Goal: Task Accomplishment & Management: Use online tool/utility

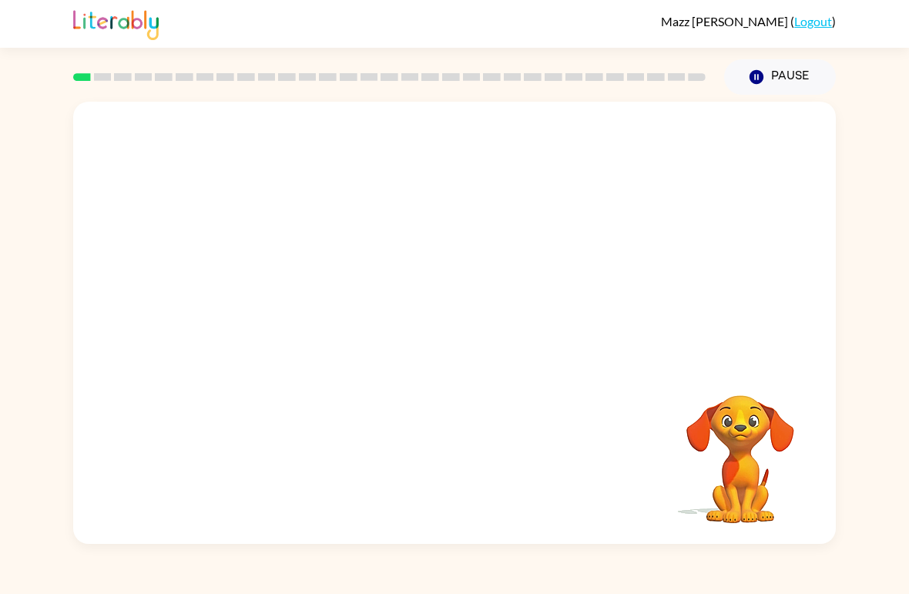
click at [413, 241] on video "Your browser must support playing .mp4 files to use Literably. Please try using…" at bounding box center [454, 232] width 762 height 261
click at [435, 324] on div at bounding box center [454, 331] width 99 height 56
click at [478, 329] on button "button" at bounding box center [454, 331] width 99 height 56
click at [466, 345] on div at bounding box center [454, 232] width 762 height 261
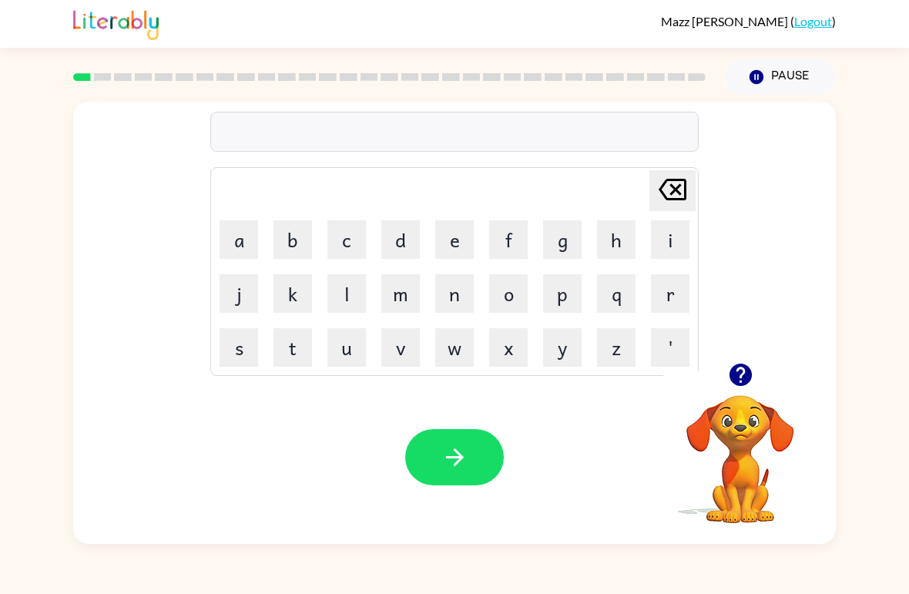
click at [287, 245] on button "b" at bounding box center [292, 239] width 39 height 39
click at [451, 247] on button "e" at bounding box center [454, 239] width 39 height 39
click at [570, 234] on button "g" at bounding box center [562, 239] width 39 height 39
click at [466, 461] on icon "button" at bounding box center [454, 457] width 27 height 27
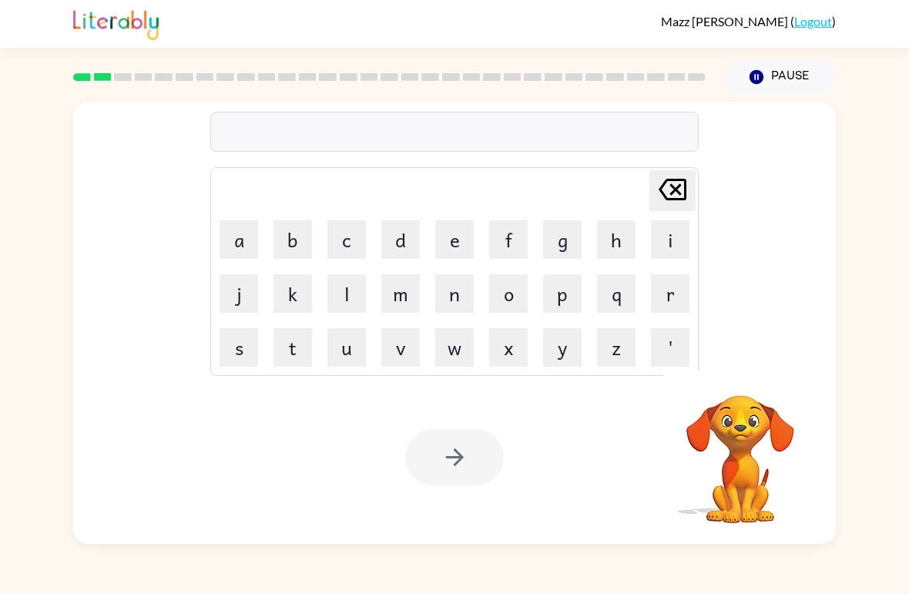
click at [361, 298] on button "l" at bounding box center [346, 293] width 39 height 39
click at [495, 292] on button "o" at bounding box center [508, 293] width 39 height 39
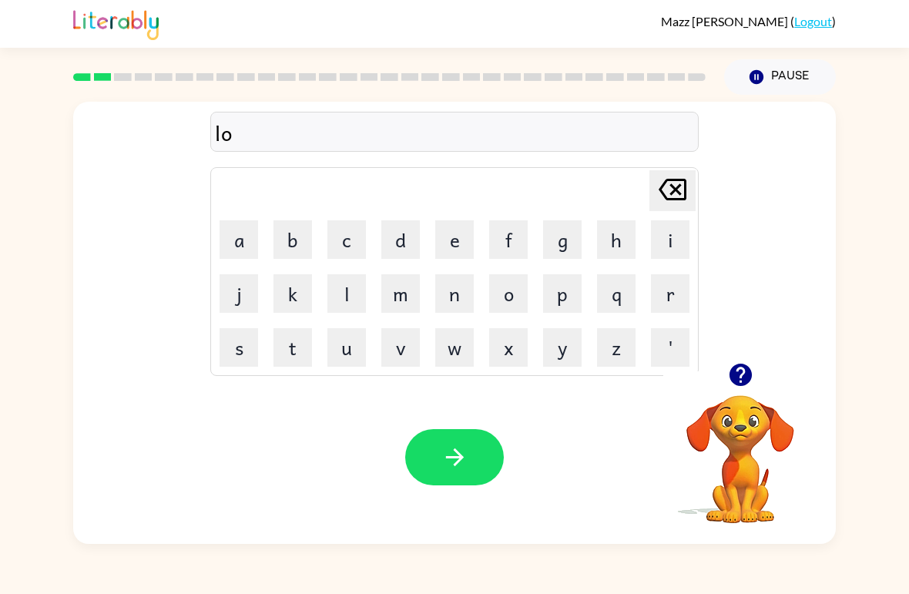
click at [238, 248] on button "a" at bounding box center [238, 239] width 39 height 39
click at [665, 202] on icon "[PERSON_NAME] last character input" at bounding box center [672, 189] width 37 height 37
click at [246, 228] on button "a" at bounding box center [238, 239] width 39 height 39
click at [400, 247] on button "d" at bounding box center [400, 239] width 39 height 39
click at [681, 184] on icon "[PERSON_NAME] last character input" at bounding box center [672, 189] width 37 height 37
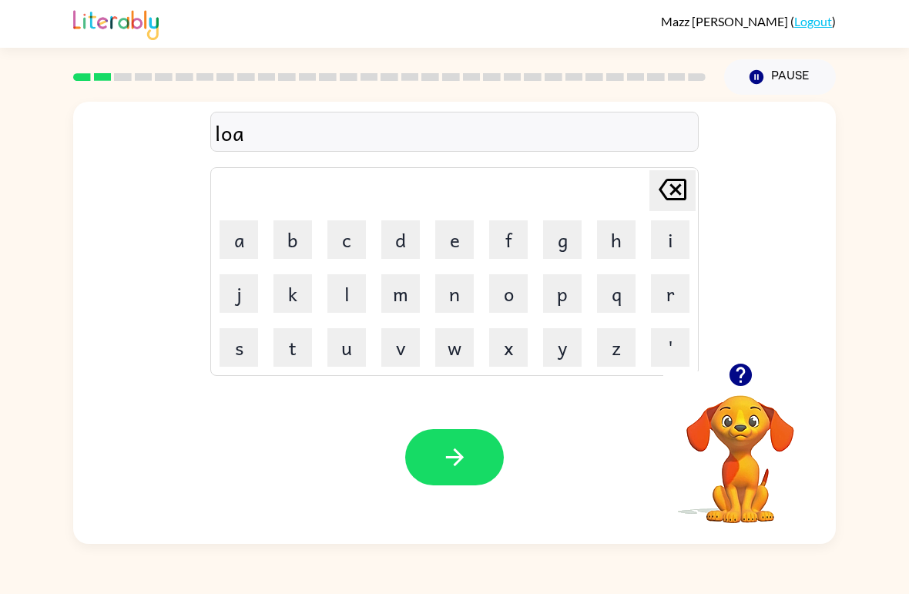
click at [693, 182] on button "[PERSON_NAME] last character input" at bounding box center [672, 190] width 46 height 41
click at [457, 350] on button "w" at bounding box center [454, 347] width 39 height 39
click at [401, 243] on button "d" at bounding box center [400, 239] width 39 height 39
click at [454, 458] on icon "button" at bounding box center [454, 457] width 18 height 18
click at [411, 291] on button "m" at bounding box center [400, 293] width 39 height 39
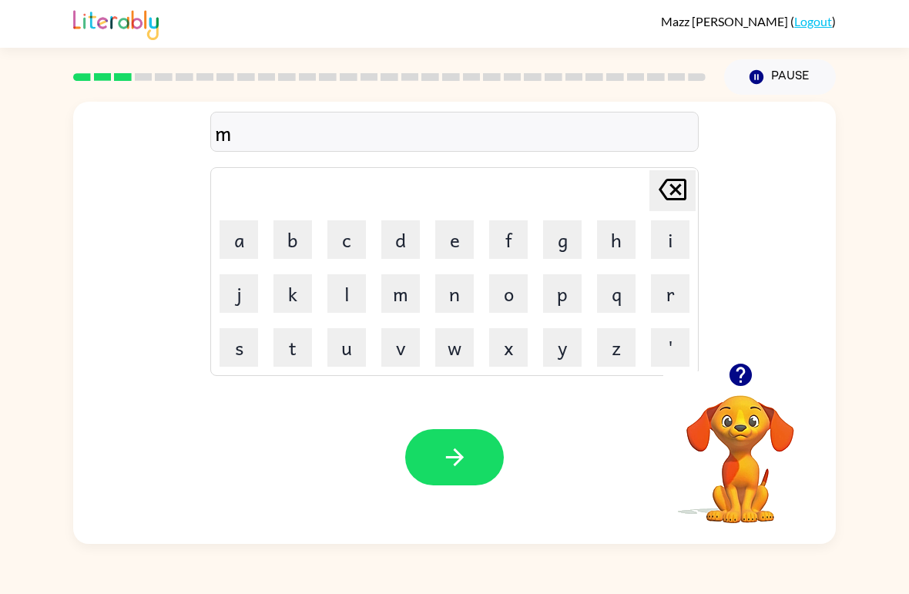
click at [236, 234] on button "a" at bounding box center [238, 239] width 39 height 39
click at [238, 340] on button "s" at bounding box center [238, 347] width 39 height 39
click at [618, 239] on button "h" at bounding box center [616, 239] width 39 height 39
click at [454, 454] on icon "button" at bounding box center [454, 457] width 27 height 27
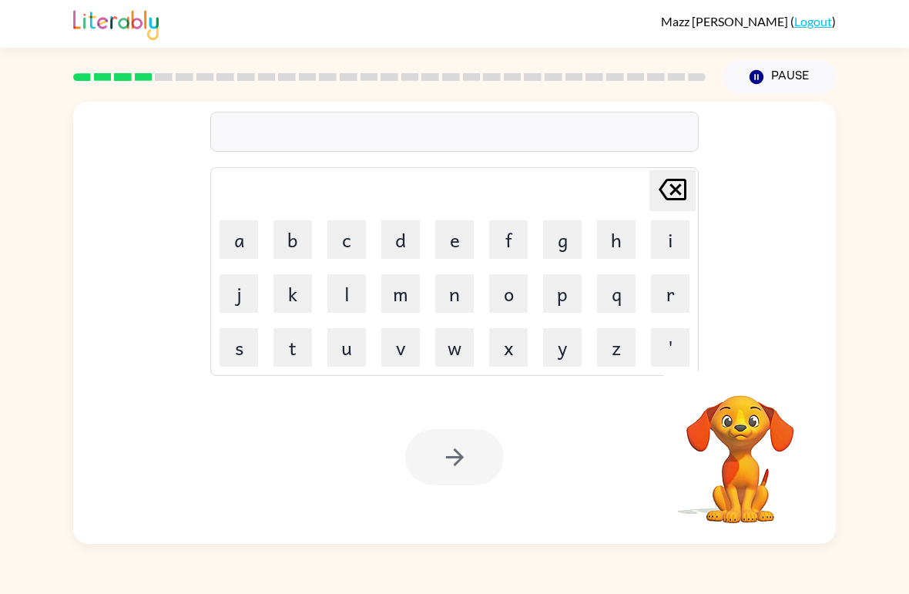
click at [256, 351] on button "s" at bounding box center [238, 347] width 39 height 39
click at [568, 303] on button "p" at bounding box center [562, 293] width 39 height 39
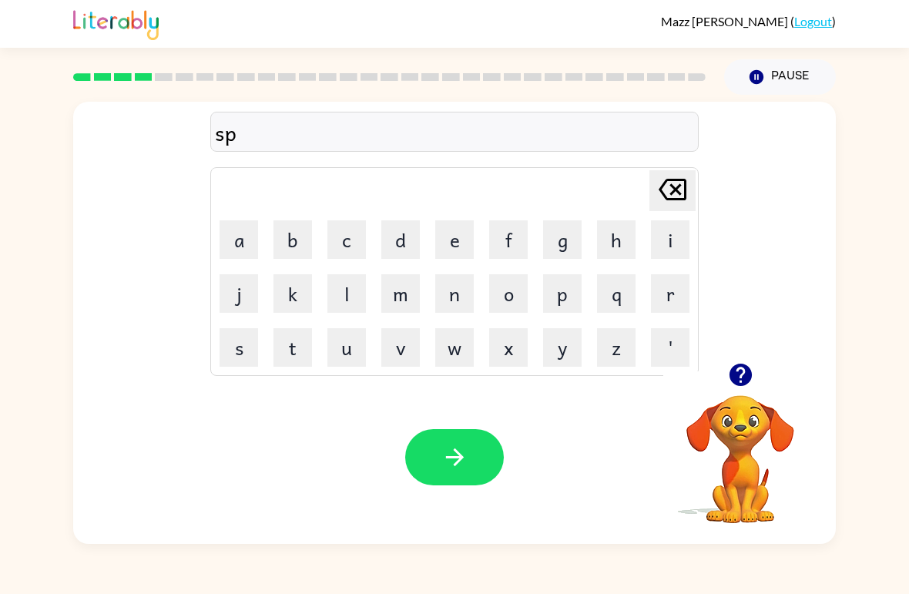
click at [510, 288] on button "o" at bounding box center [508, 293] width 39 height 39
click at [282, 347] on button "t" at bounding box center [292, 347] width 39 height 39
click at [458, 470] on icon "button" at bounding box center [454, 457] width 27 height 27
click at [568, 294] on button "p" at bounding box center [562, 293] width 39 height 39
click at [659, 299] on button "r" at bounding box center [670, 293] width 39 height 39
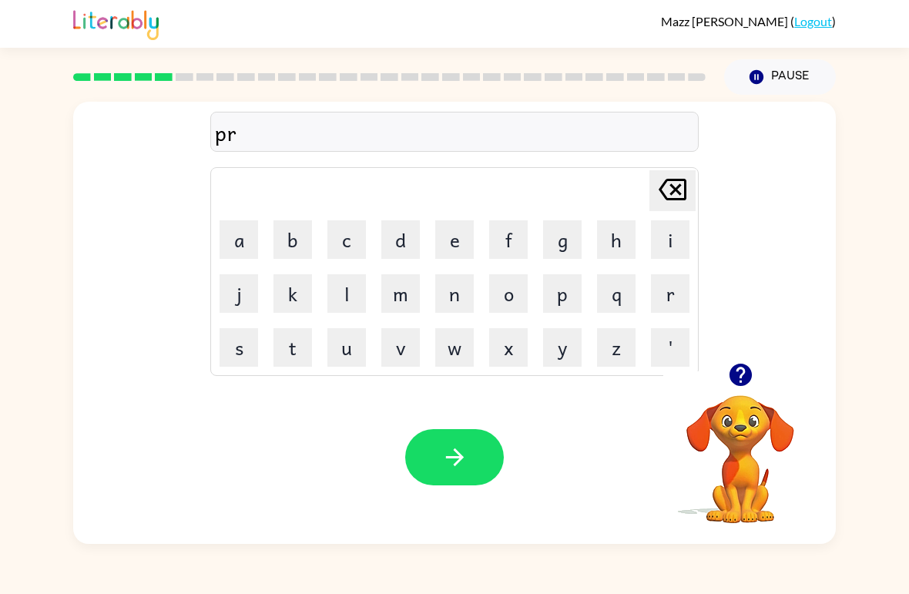
click at [504, 300] on button "o" at bounding box center [508, 293] width 39 height 39
click at [352, 346] on button "u" at bounding box center [346, 347] width 39 height 39
click at [401, 233] on button "d" at bounding box center [400, 239] width 39 height 39
click at [452, 471] on icon "button" at bounding box center [454, 457] width 27 height 27
click at [560, 298] on button "p" at bounding box center [562, 293] width 39 height 39
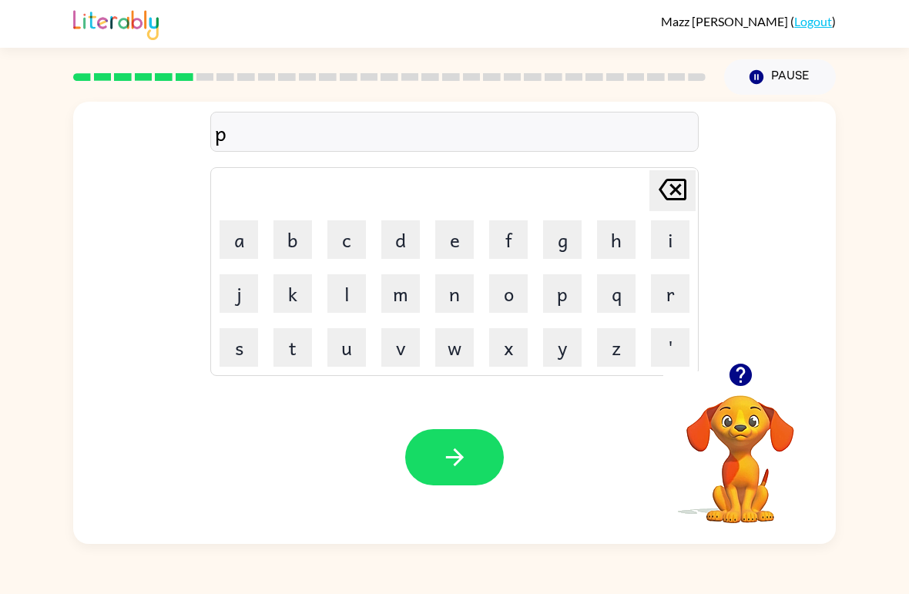
click at [668, 246] on button "i" at bounding box center [670, 239] width 39 height 39
click at [455, 248] on button "e" at bounding box center [454, 239] width 39 height 39
click at [451, 470] on icon "button" at bounding box center [454, 457] width 27 height 27
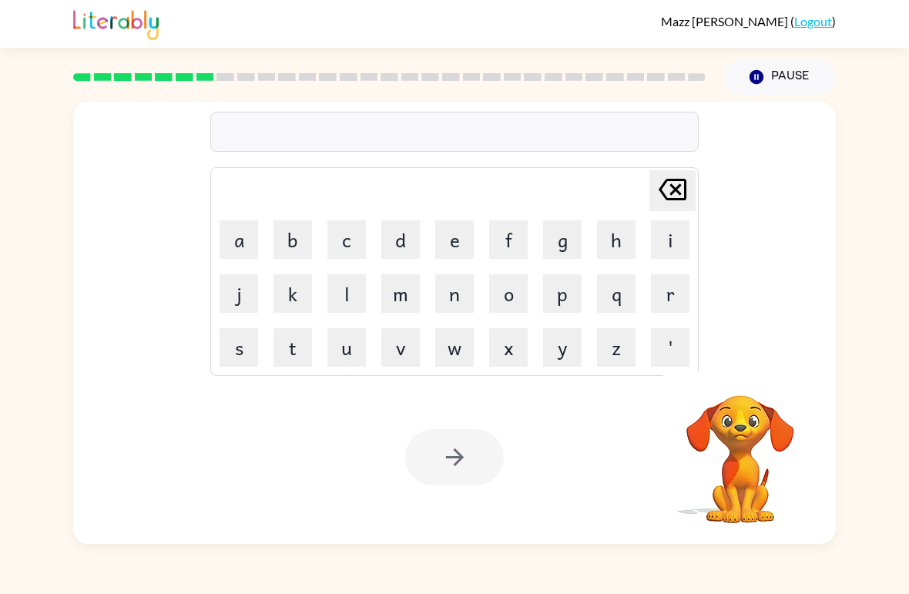
click at [240, 240] on button "a" at bounding box center [238, 239] width 39 height 39
click at [742, 434] on video "Your browser must support playing .mp4 files to use Literably. Please try using…" at bounding box center [740, 448] width 154 height 154
click at [751, 384] on icon "button" at bounding box center [740, 374] width 27 height 27
click at [742, 382] on video "Your browser must support playing .mp4 files to use Literably. Please try using…" at bounding box center [740, 448] width 154 height 154
click at [760, 381] on video "Your browser must support playing .mp4 files to use Literably. Please try using…" at bounding box center [740, 448] width 154 height 154
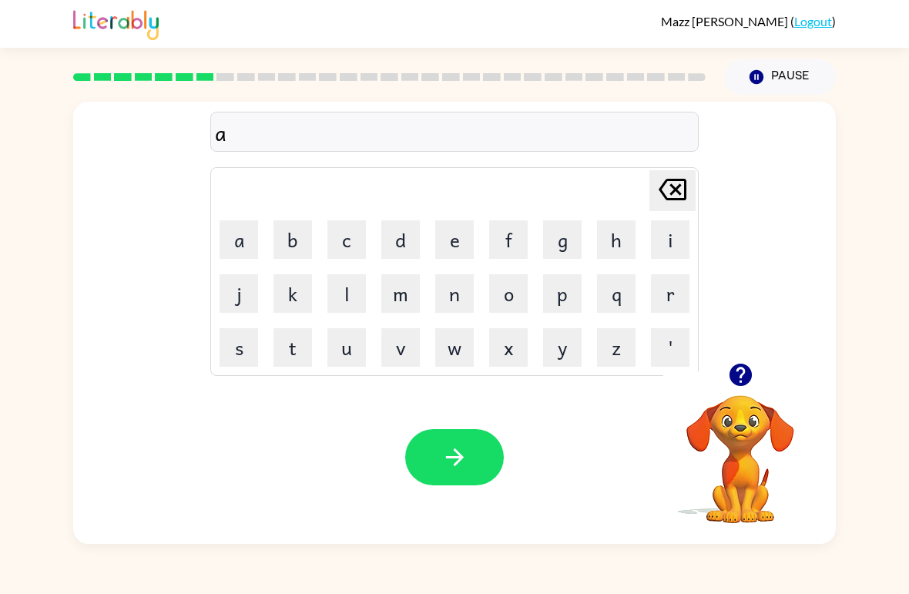
click at [437, 319] on td "n" at bounding box center [454, 293] width 52 height 52
click at [461, 290] on button "n" at bounding box center [454, 293] width 39 height 39
click at [288, 297] on button "k" at bounding box center [292, 293] width 39 height 39
click at [341, 307] on button "l" at bounding box center [346, 293] width 39 height 39
click at [457, 236] on button "e" at bounding box center [454, 239] width 39 height 39
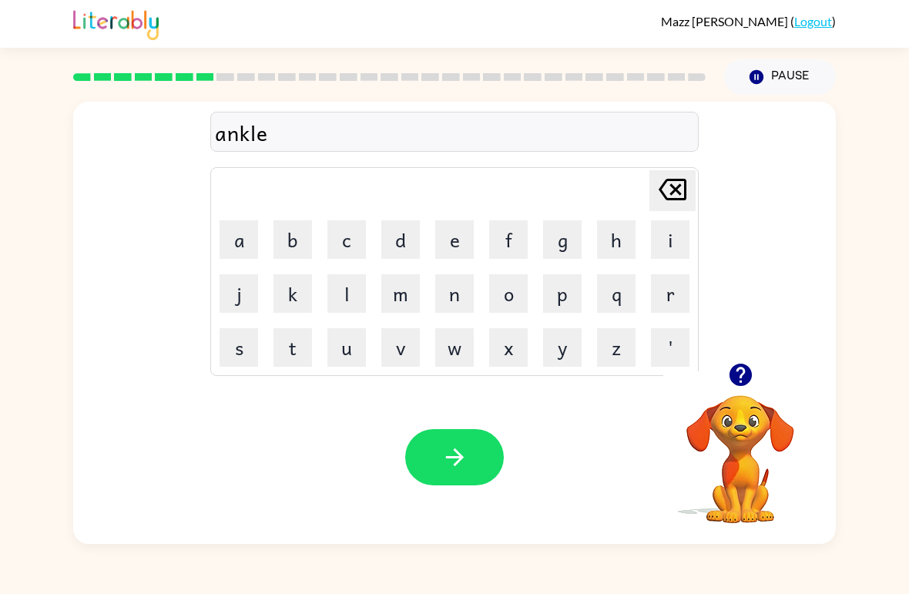
click at [464, 431] on button "button" at bounding box center [454, 457] width 99 height 56
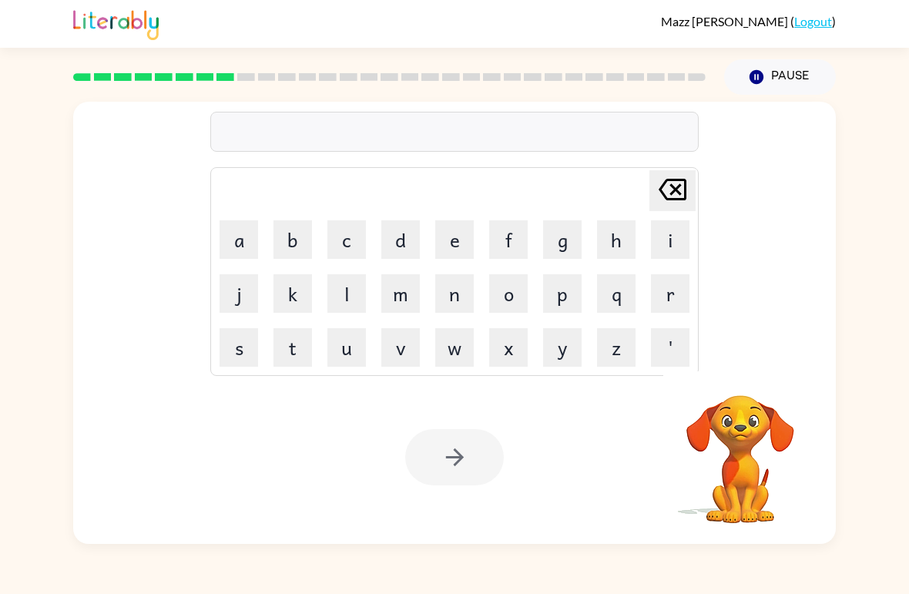
click at [294, 242] on button "b" at bounding box center [292, 239] width 39 height 39
click at [226, 240] on button "a" at bounding box center [238, 239] width 39 height 39
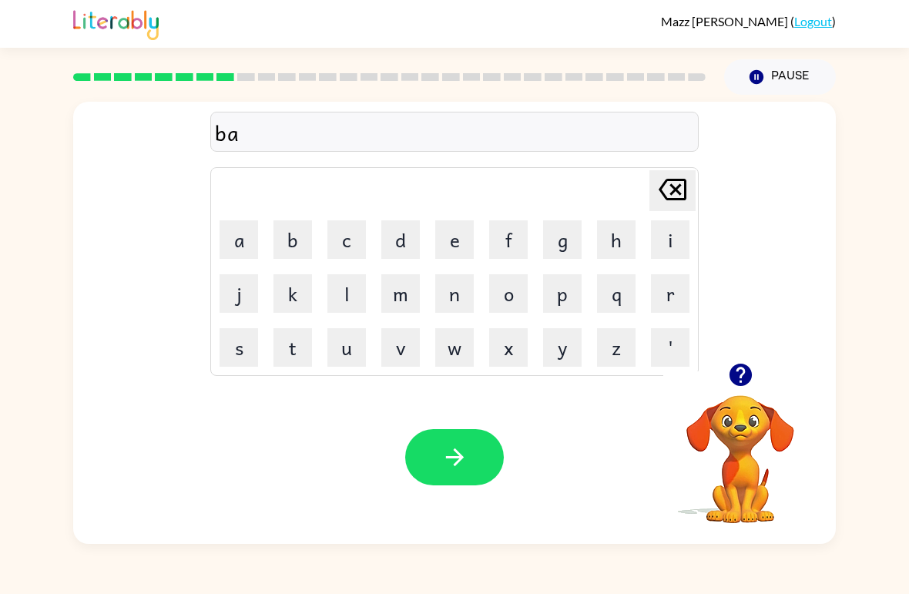
click at [290, 347] on button "t" at bounding box center [292, 347] width 39 height 39
click at [630, 240] on button "h" at bounding box center [616, 239] width 39 height 39
click at [440, 447] on button "button" at bounding box center [454, 457] width 99 height 56
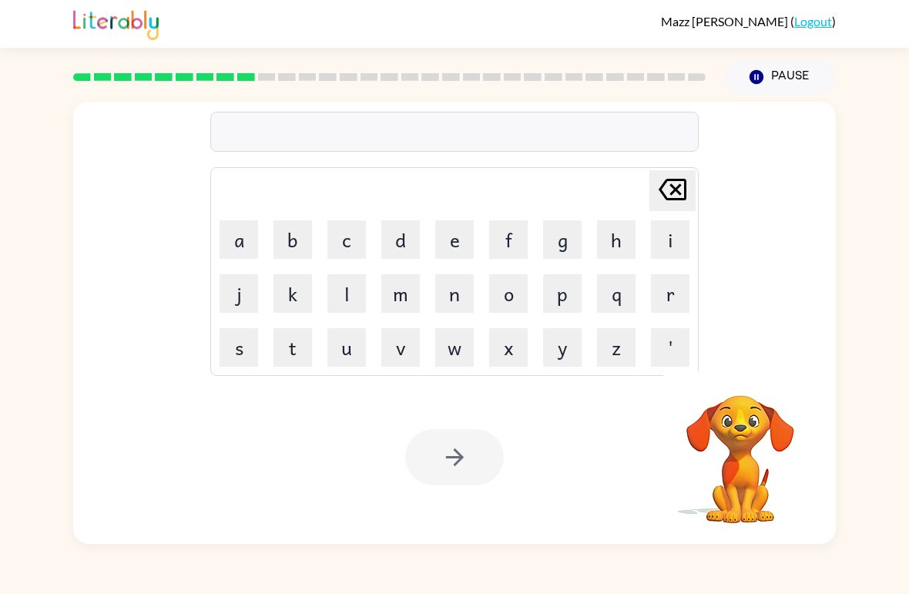
click at [343, 247] on button "c" at bounding box center [346, 239] width 39 height 39
click at [343, 291] on button "l" at bounding box center [346, 293] width 39 height 39
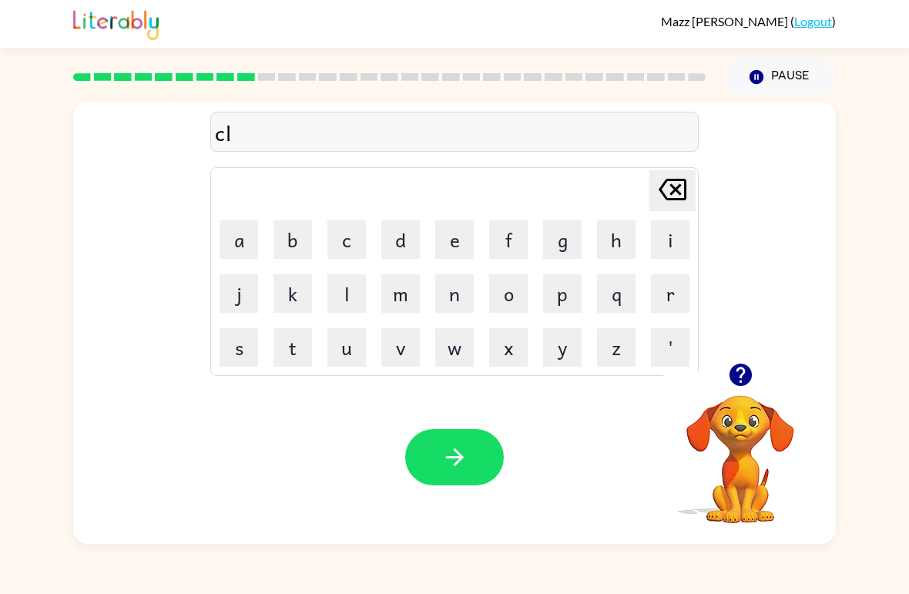
click at [509, 303] on button "o" at bounding box center [508, 293] width 39 height 39
click at [454, 357] on button "w" at bounding box center [454, 347] width 39 height 39
click at [449, 300] on button "n" at bounding box center [454, 293] width 39 height 39
click at [485, 467] on button "button" at bounding box center [454, 457] width 99 height 56
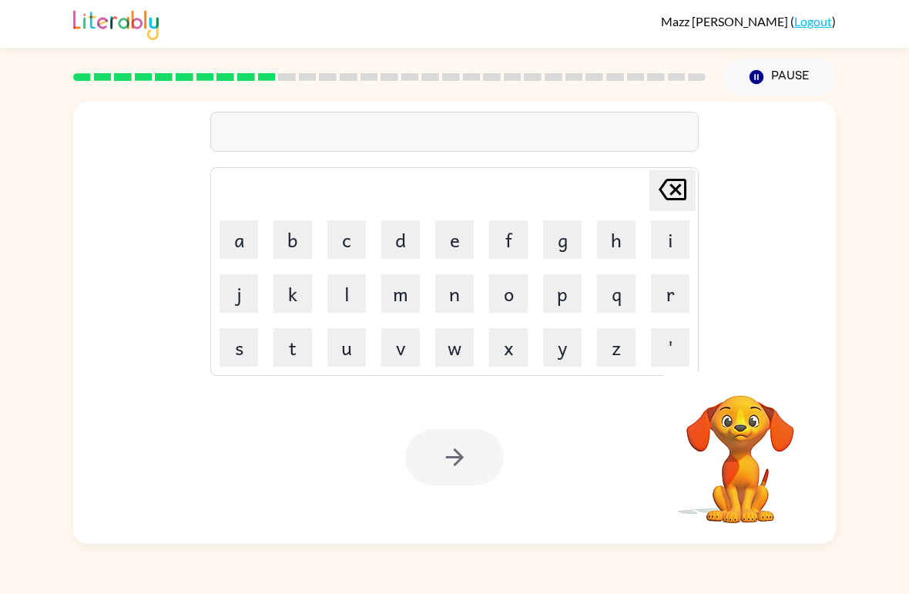
click at [353, 301] on button "l" at bounding box center [346, 293] width 39 height 39
click at [680, 184] on icon "[PERSON_NAME] last character input" at bounding box center [672, 189] width 37 height 37
click at [680, 243] on button "i" at bounding box center [670, 239] width 39 height 39
click at [456, 305] on button "n" at bounding box center [454, 293] width 39 height 39
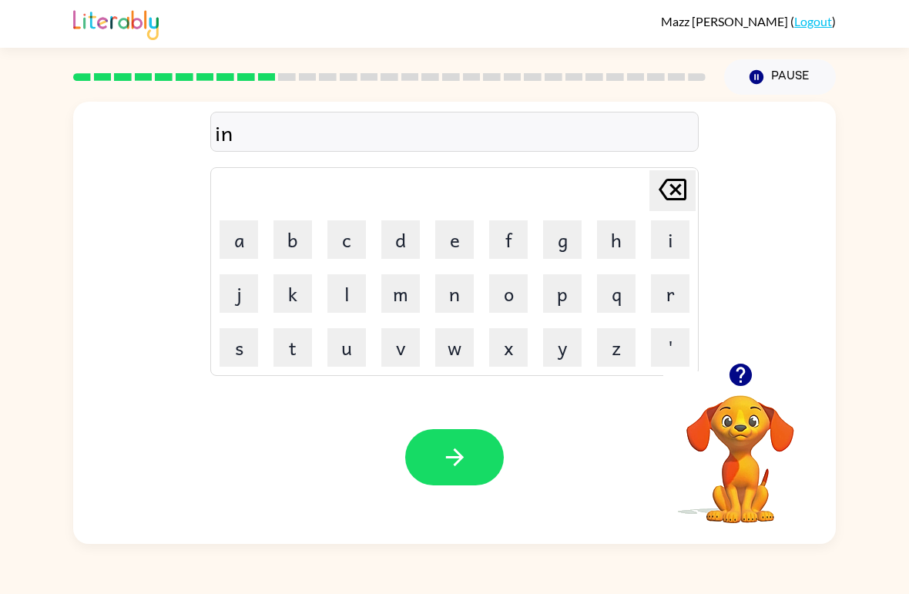
click at [249, 340] on button "s" at bounding box center [238, 347] width 39 height 39
click at [447, 241] on button "e" at bounding box center [454, 239] width 39 height 39
click at [671, 309] on button "r" at bounding box center [670, 293] width 39 height 39
click at [298, 351] on button "t" at bounding box center [292, 347] width 39 height 39
click at [427, 437] on button "button" at bounding box center [454, 457] width 99 height 56
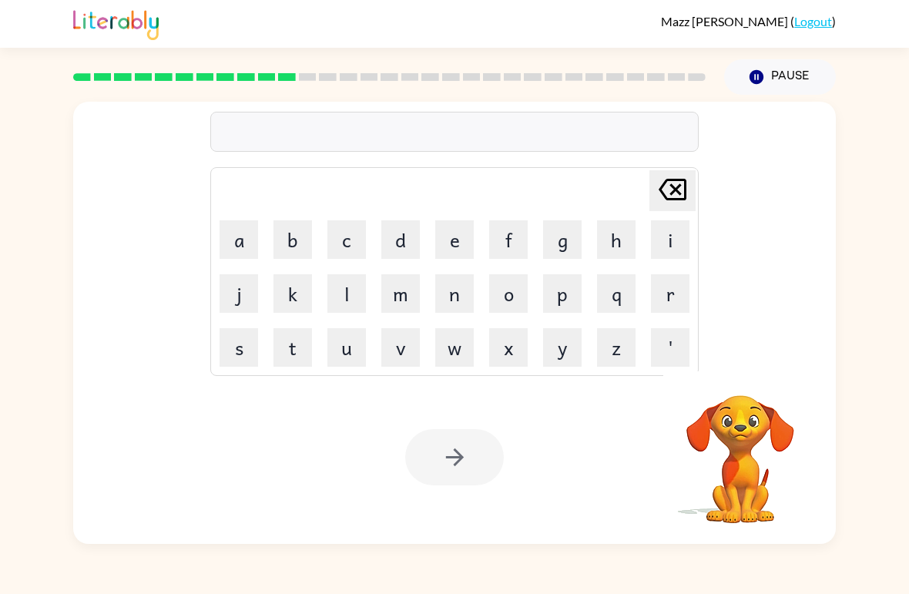
click at [357, 256] on button "c" at bounding box center [346, 239] width 39 height 39
click at [512, 300] on button "o" at bounding box center [508, 293] width 39 height 39
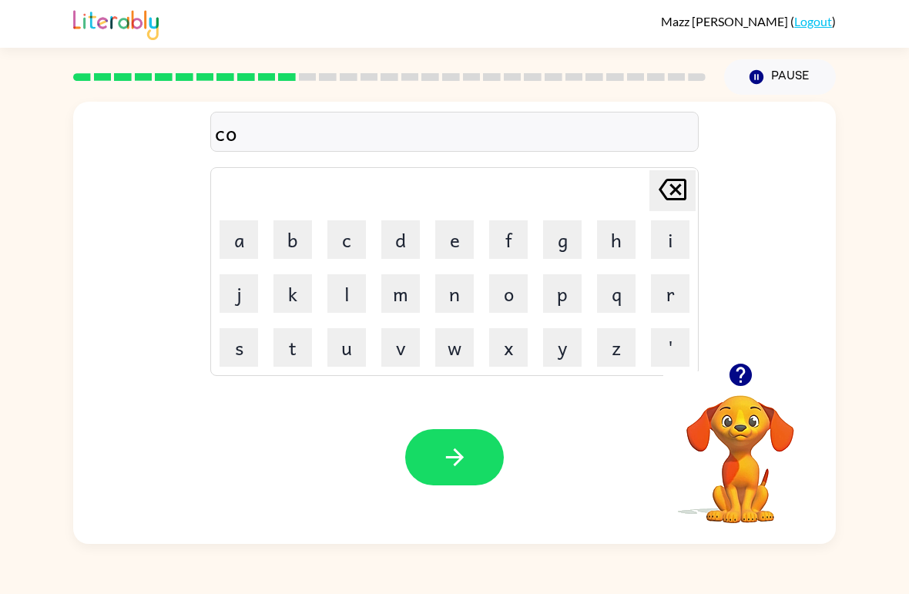
click at [403, 232] on button "d" at bounding box center [400, 239] width 39 height 39
click at [453, 241] on button "e" at bounding box center [454, 239] width 39 height 39
click at [461, 485] on button "button" at bounding box center [454, 457] width 99 height 56
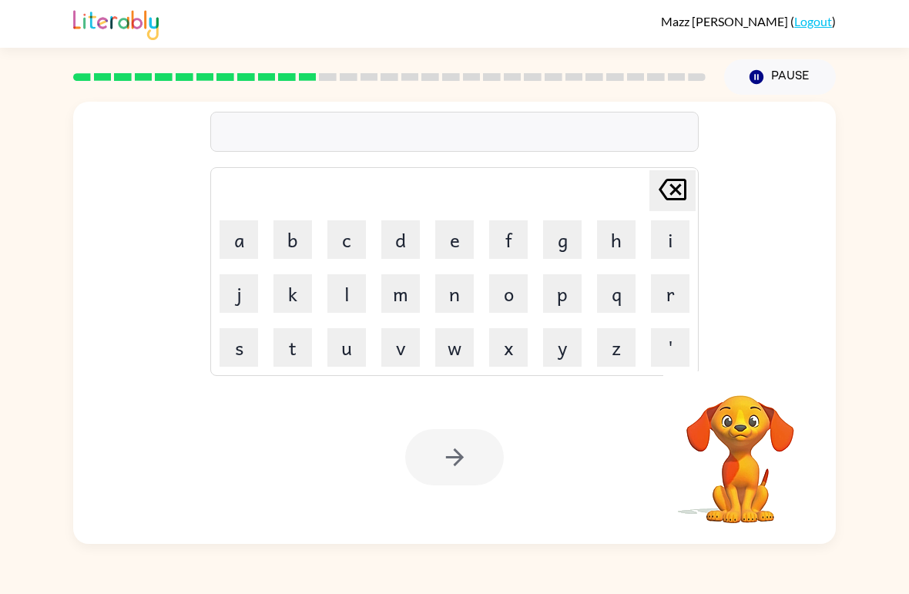
click at [388, 360] on button "v" at bounding box center [400, 347] width 39 height 39
click at [504, 292] on button "o" at bounding box center [508, 293] width 39 height 39
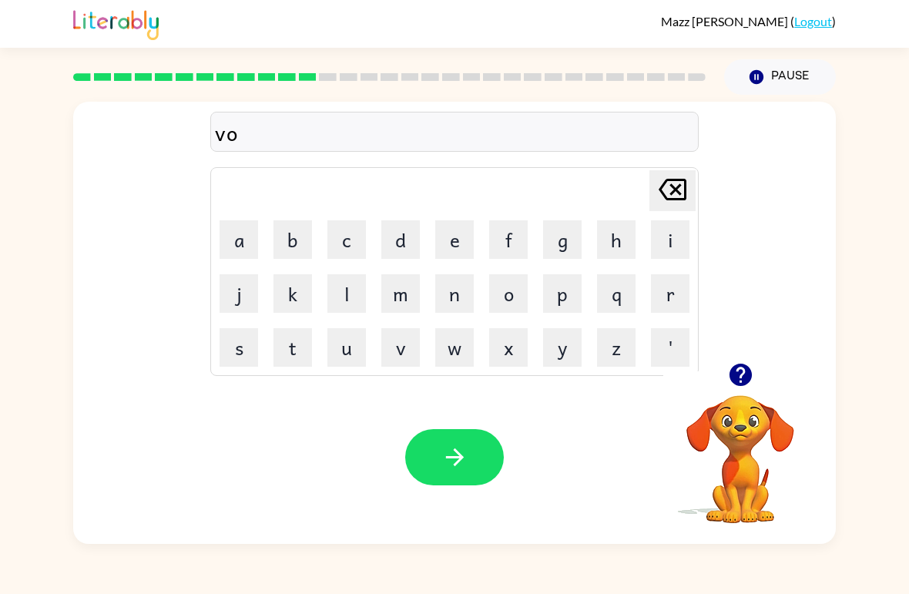
click at [354, 292] on button "l" at bounding box center [346, 293] width 39 height 39
click at [357, 334] on button "u" at bounding box center [346, 347] width 39 height 39
click at [416, 301] on button "m" at bounding box center [400, 293] width 39 height 39
click at [458, 454] on icon "button" at bounding box center [454, 457] width 18 height 18
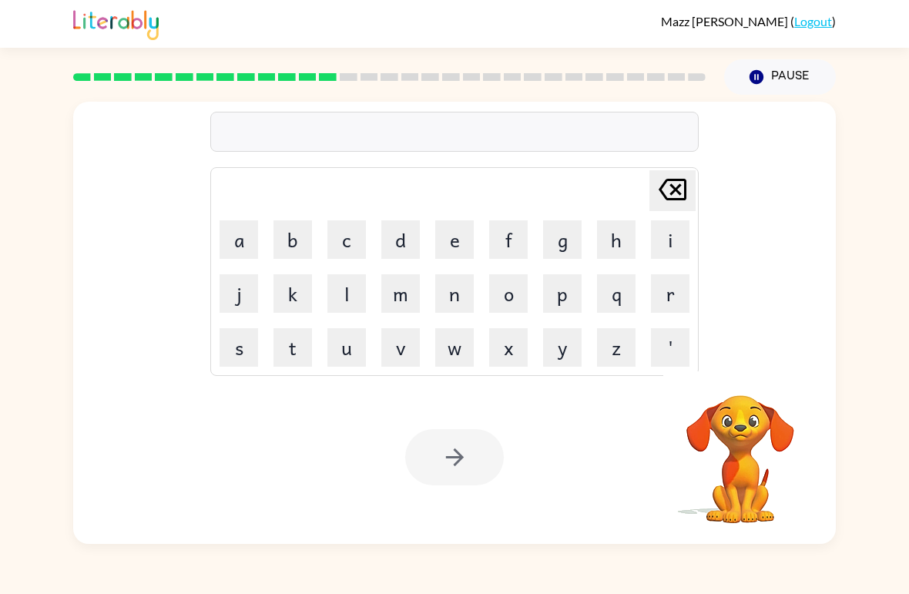
click at [235, 353] on button "s" at bounding box center [238, 347] width 39 height 39
click at [459, 340] on button "w" at bounding box center [454, 347] width 39 height 39
click at [467, 240] on button "e" at bounding box center [454, 239] width 39 height 39
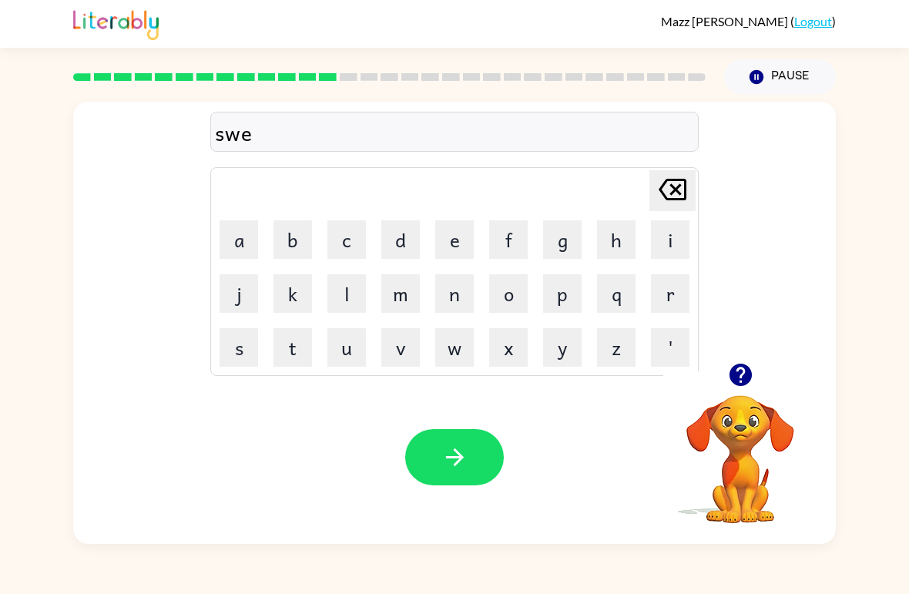
click at [307, 342] on button "t" at bounding box center [292, 347] width 39 height 39
click at [445, 294] on button "n" at bounding box center [454, 293] width 39 height 39
click at [451, 235] on button "e" at bounding box center [454, 239] width 39 height 39
click at [239, 353] on button "s" at bounding box center [238, 347] width 39 height 39
click at [454, 444] on icon "button" at bounding box center [454, 457] width 27 height 27
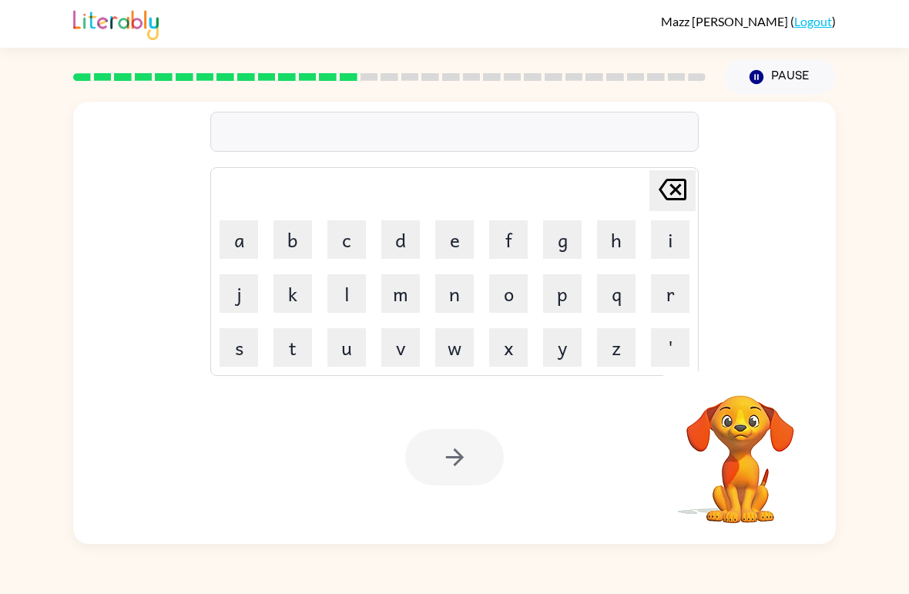
click at [560, 303] on button "p" at bounding box center [562, 293] width 39 height 39
click at [339, 301] on button "l" at bounding box center [346, 293] width 39 height 39
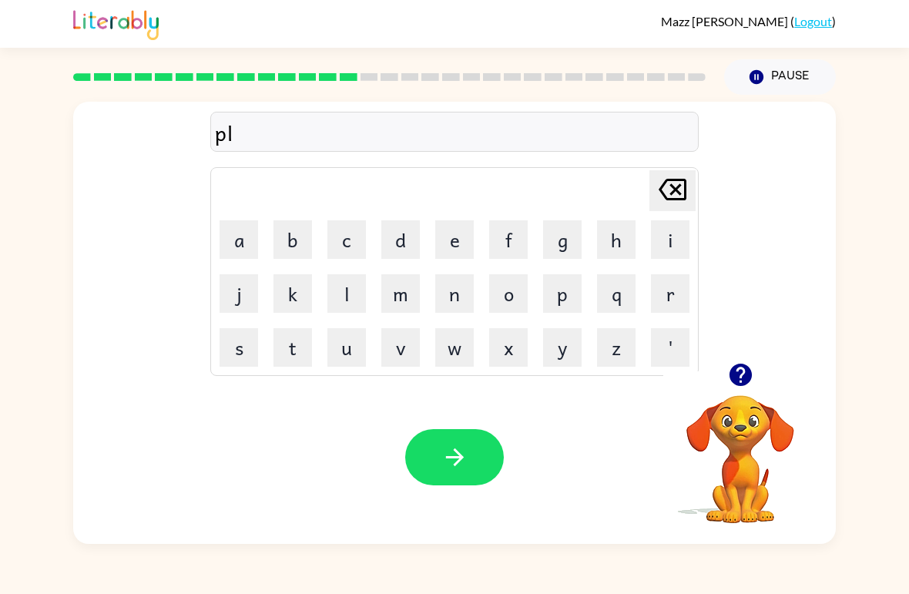
click at [686, 186] on icon at bounding box center [672, 190] width 28 height 22
click at [678, 234] on button "i" at bounding box center [670, 239] width 39 height 39
click at [341, 297] on button "l" at bounding box center [346, 293] width 39 height 39
click at [511, 294] on button "o" at bounding box center [508, 293] width 39 height 39
click at [678, 235] on button "i" at bounding box center [670, 239] width 39 height 39
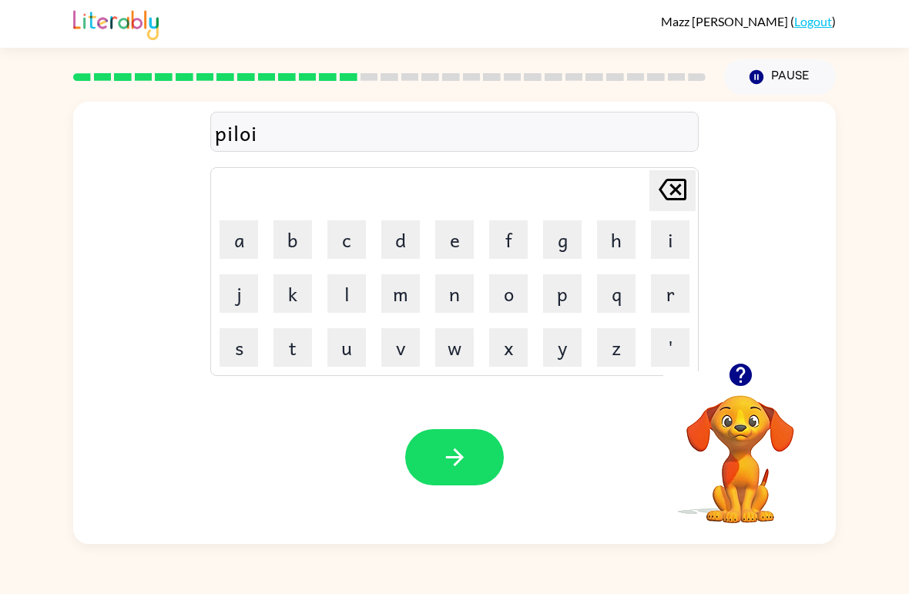
click at [304, 345] on button "t" at bounding box center [292, 347] width 39 height 39
click at [431, 469] on button "button" at bounding box center [454, 457] width 99 height 56
click at [517, 242] on button "f" at bounding box center [508, 239] width 39 height 39
click at [512, 295] on button "o" at bounding box center [508, 293] width 39 height 39
click at [671, 283] on button "r" at bounding box center [670, 293] width 39 height 39
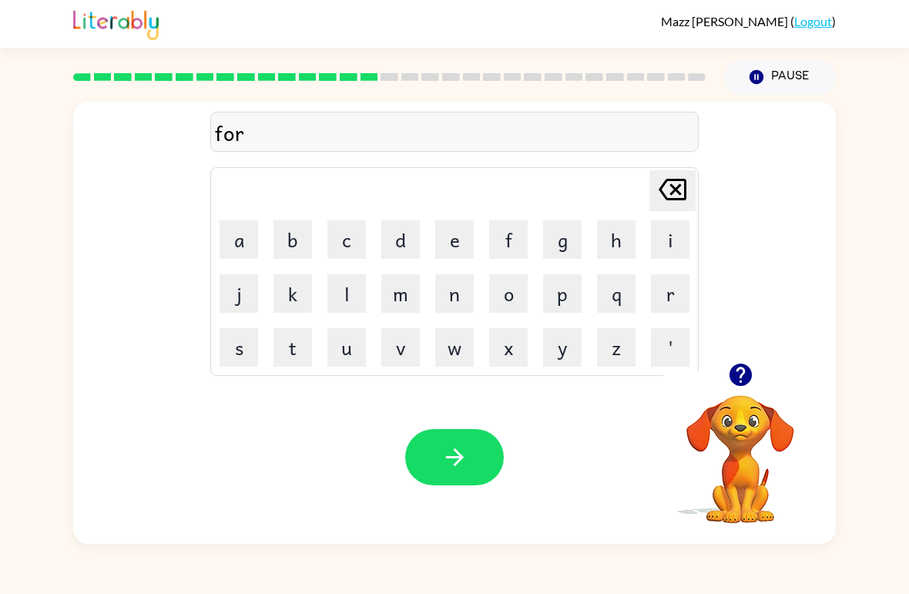
click at [291, 294] on button "k" at bounding box center [292, 293] width 39 height 39
click at [461, 457] on icon "button" at bounding box center [454, 457] width 18 height 18
click at [458, 343] on button "w" at bounding box center [454, 347] width 39 height 39
click at [462, 243] on button "e" at bounding box center [454, 239] width 39 height 39
click at [298, 250] on button "b" at bounding box center [292, 239] width 39 height 39
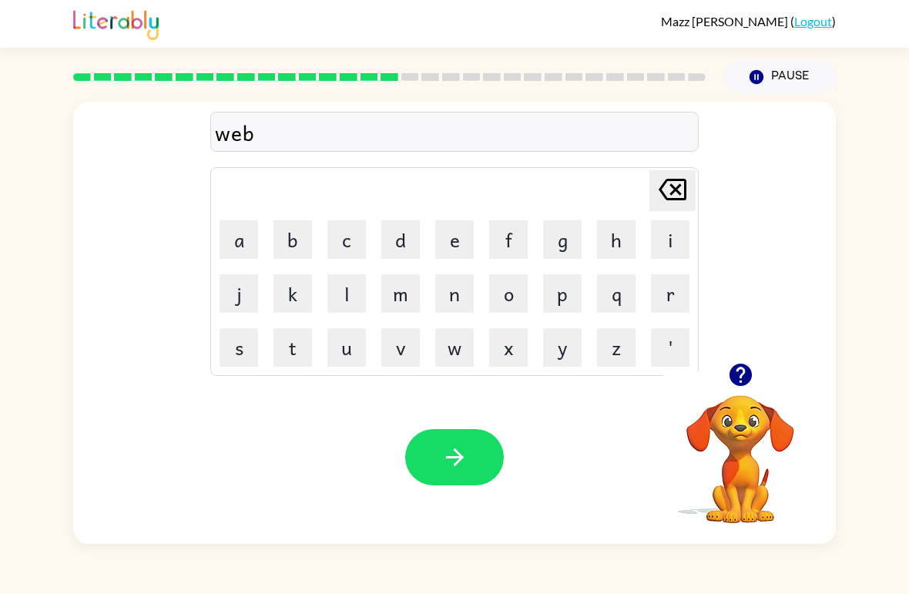
click at [457, 464] on icon "button" at bounding box center [454, 457] width 27 height 27
click at [511, 233] on button "f" at bounding box center [508, 239] width 39 height 39
click at [346, 294] on button "l" at bounding box center [346, 293] width 39 height 39
click at [661, 247] on button "i" at bounding box center [670, 239] width 39 height 39
click at [561, 295] on button "p" at bounding box center [562, 293] width 39 height 39
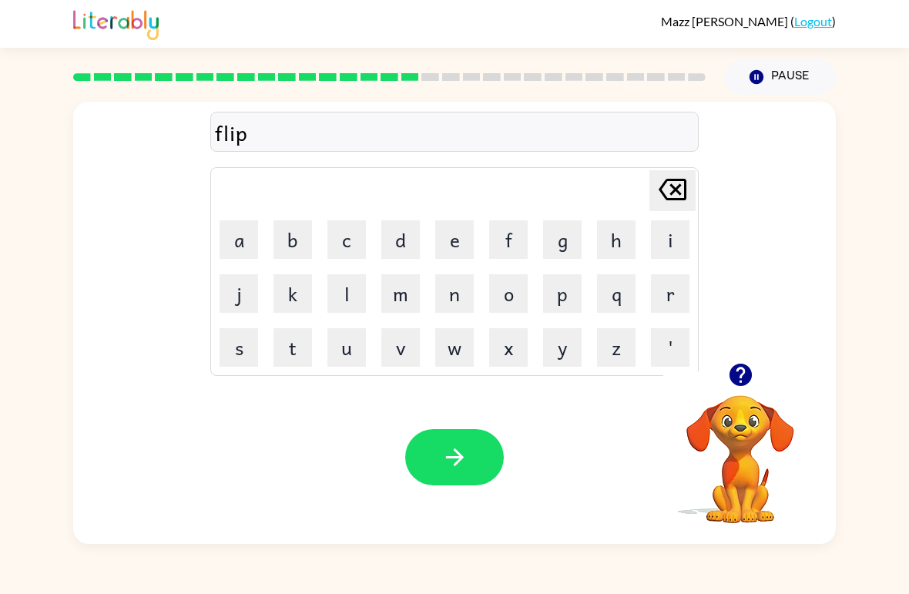
click at [671, 240] on button "i" at bounding box center [670, 239] width 39 height 39
click at [462, 286] on button "n" at bounding box center [454, 293] width 39 height 39
click at [568, 241] on button "g" at bounding box center [562, 239] width 39 height 39
click at [452, 464] on icon "button" at bounding box center [454, 457] width 27 height 27
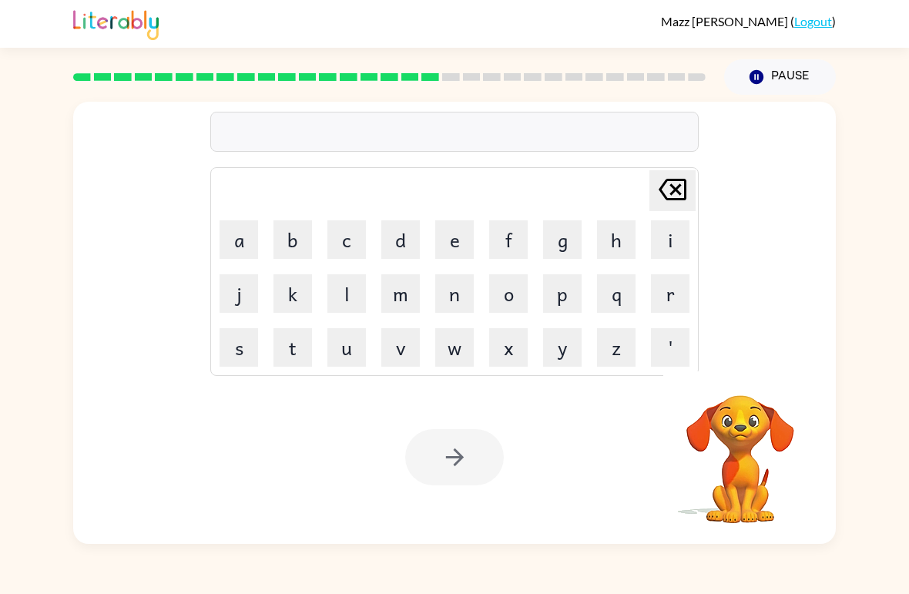
click at [233, 353] on button "s" at bounding box center [238, 347] width 39 height 39
click at [453, 292] on button "n" at bounding box center [454, 293] width 39 height 39
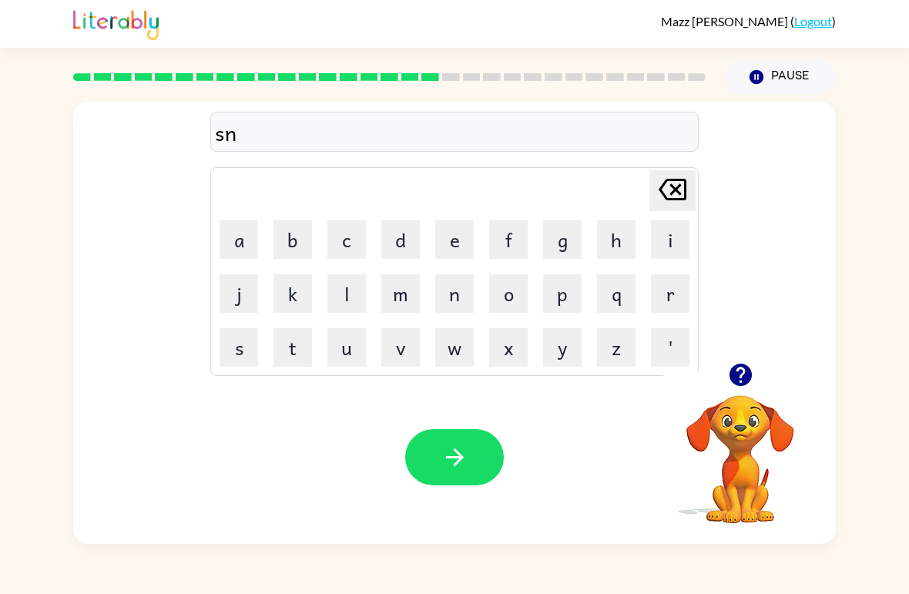
click at [512, 294] on button "o" at bounding box center [508, 293] width 39 height 39
click at [671, 297] on button "r" at bounding box center [670, 293] width 39 height 39
click at [294, 342] on button "t" at bounding box center [292, 347] width 39 height 39
click at [461, 449] on icon "button" at bounding box center [454, 457] width 27 height 27
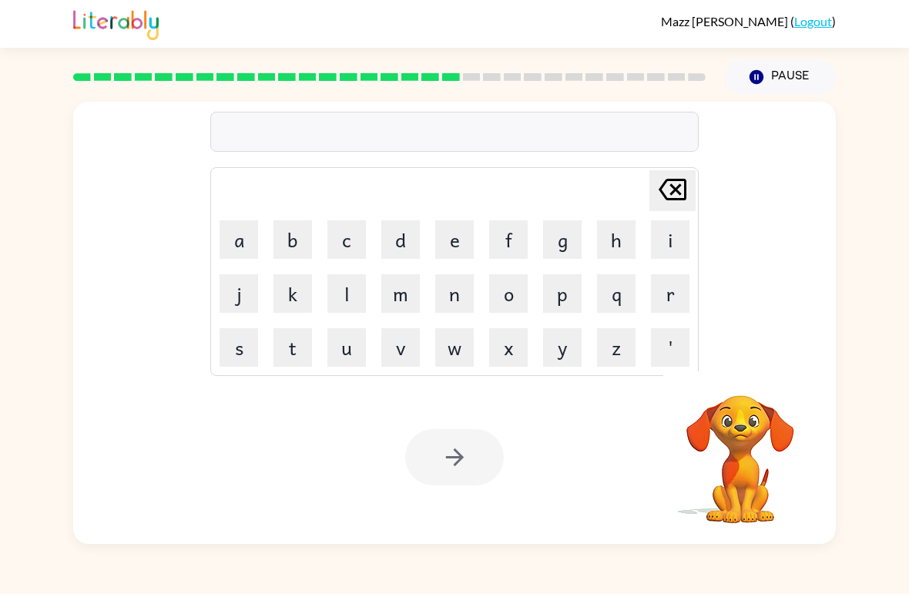
click at [463, 236] on button "e" at bounding box center [454, 239] width 39 height 39
click at [235, 351] on button "s" at bounding box center [238, 347] width 39 height 39
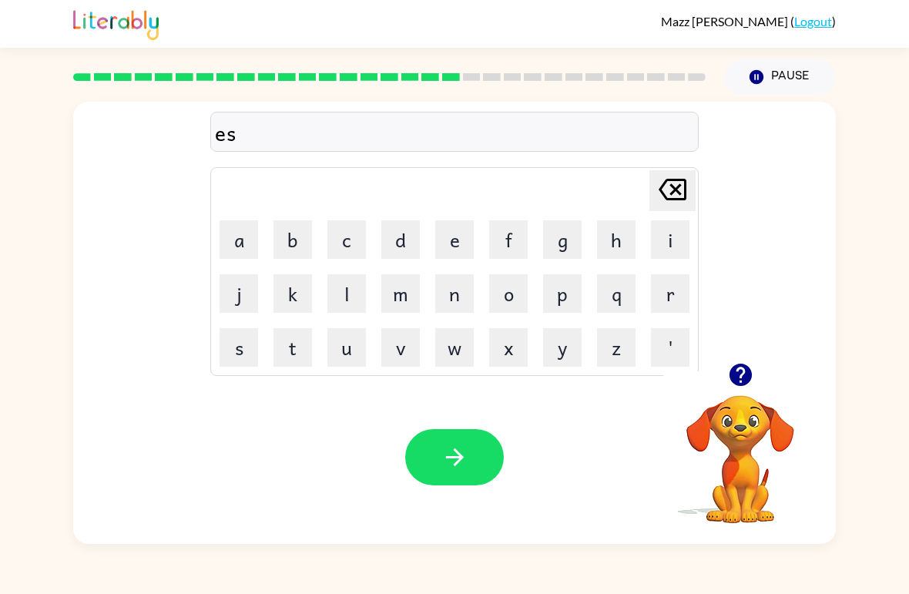
click at [455, 237] on button "e" at bounding box center [454, 239] width 39 height 39
click at [572, 361] on button "y" at bounding box center [562, 347] width 39 height 39
click at [433, 467] on button "button" at bounding box center [454, 457] width 99 height 56
click at [411, 243] on button "d" at bounding box center [400, 239] width 39 height 39
click at [659, 235] on button "i" at bounding box center [670, 239] width 39 height 39
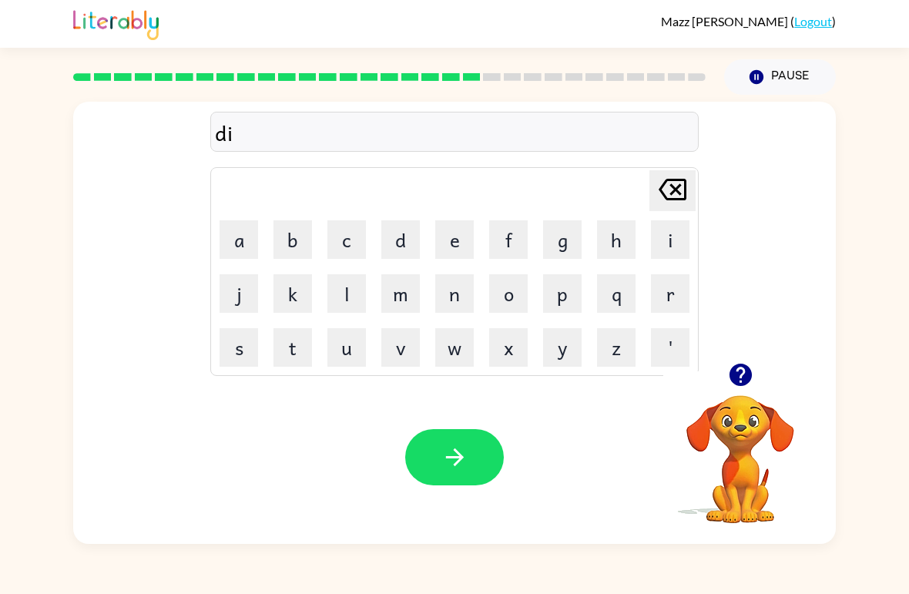
click at [231, 364] on button "s" at bounding box center [238, 347] width 39 height 39
click at [617, 243] on button "h" at bounding box center [616, 239] width 39 height 39
click at [670, 236] on button "i" at bounding box center [670, 239] width 39 height 39
click at [240, 355] on button "s" at bounding box center [238, 347] width 39 height 39
click at [456, 453] on icon "button" at bounding box center [454, 457] width 18 height 18
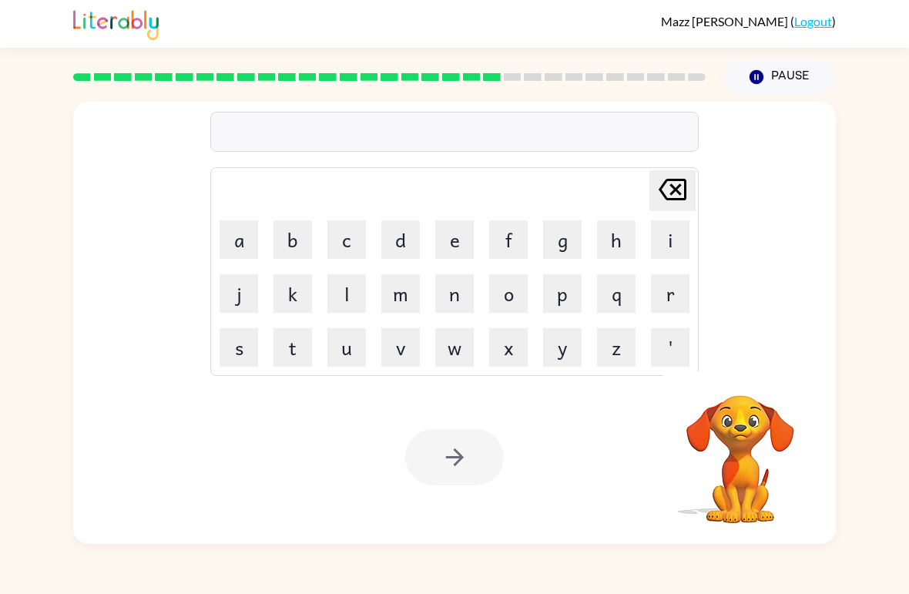
click at [507, 240] on button "f" at bounding box center [508, 239] width 39 height 39
click at [352, 293] on button "l" at bounding box center [346, 293] width 39 height 39
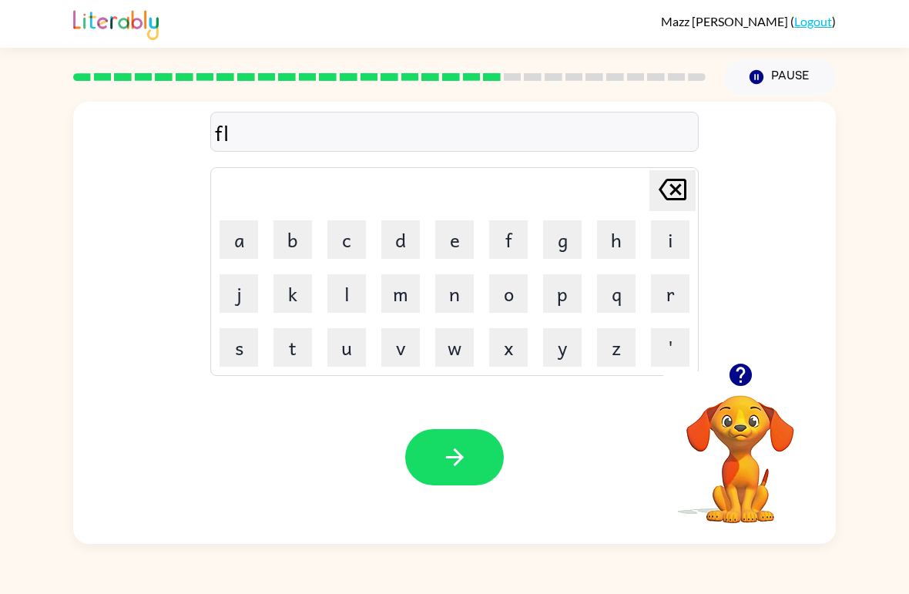
click at [350, 353] on button "u" at bounding box center [346, 347] width 39 height 39
click at [288, 348] on button "t" at bounding box center [292, 347] width 39 height 39
click at [451, 245] on button "e" at bounding box center [454, 239] width 39 height 39
click at [447, 467] on icon "button" at bounding box center [454, 457] width 27 height 27
click at [400, 295] on button "m" at bounding box center [400, 293] width 39 height 39
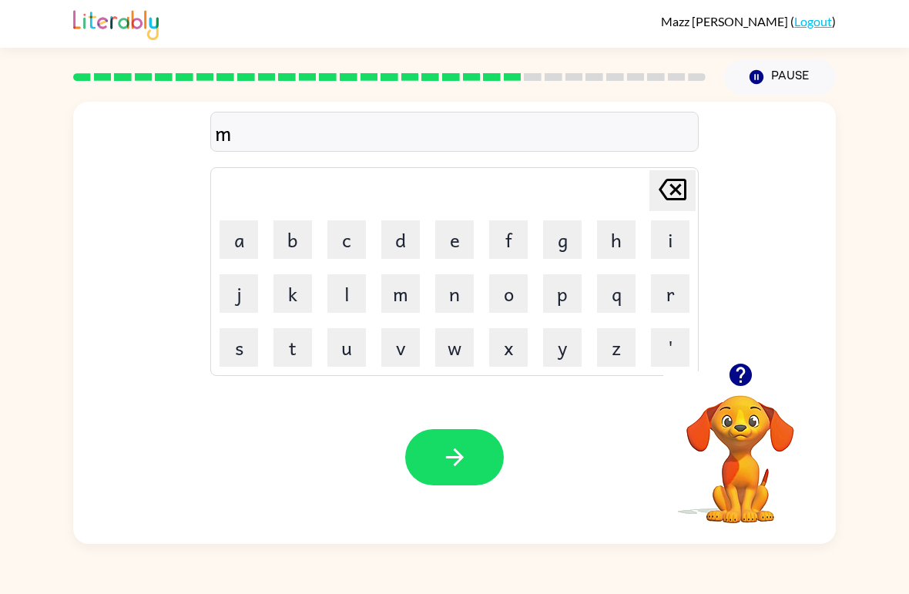
click at [658, 237] on button "i" at bounding box center [670, 239] width 39 height 39
click at [413, 230] on button "d" at bounding box center [400, 239] width 39 height 39
click at [674, 231] on button "i" at bounding box center [670, 239] width 39 height 39
click at [680, 183] on icon "[PERSON_NAME] last character input" at bounding box center [672, 189] width 37 height 37
click at [453, 292] on button "n" at bounding box center [454, 293] width 39 height 39
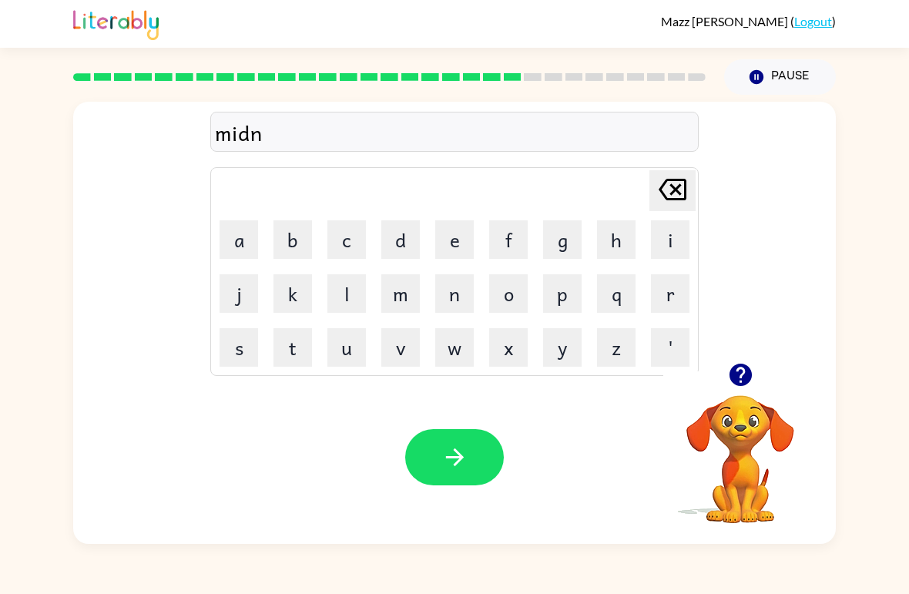
click at [672, 235] on button "i" at bounding box center [670, 239] width 39 height 39
click at [557, 245] on button "g" at bounding box center [562, 239] width 39 height 39
click at [632, 238] on button "h" at bounding box center [616, 239] width 39 height 39
click at [297, 361] on button "t" at bounding box center [292, 347] width 39 height 39
click at [464, 467] on icon "button" at bounding box center [454, 457] width 27 height 27
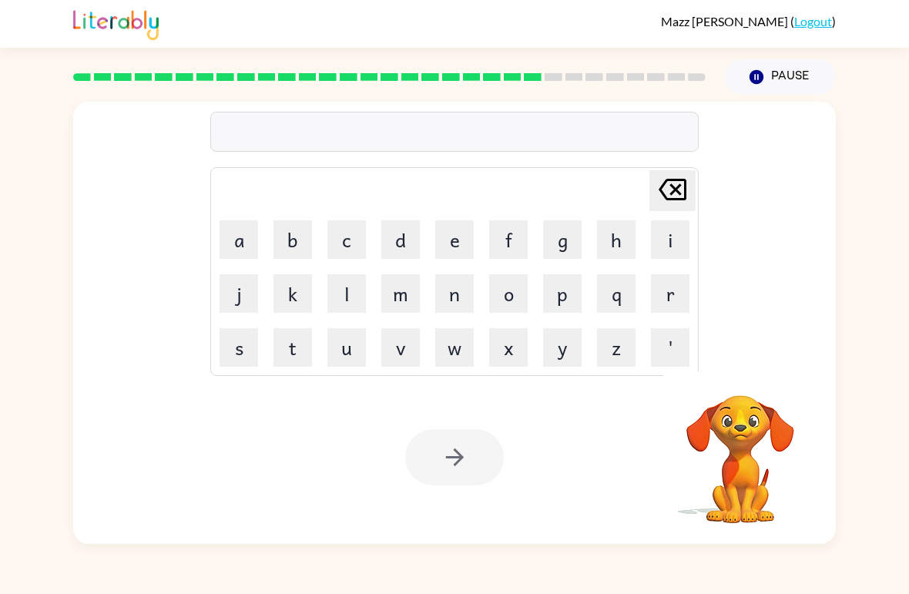
click at [460, 362] on button "w" at bounding box center [454, 347] width 39 height 39
click at [673, 239] on button "i" at bounding box center [670, 239] width 39 height 39
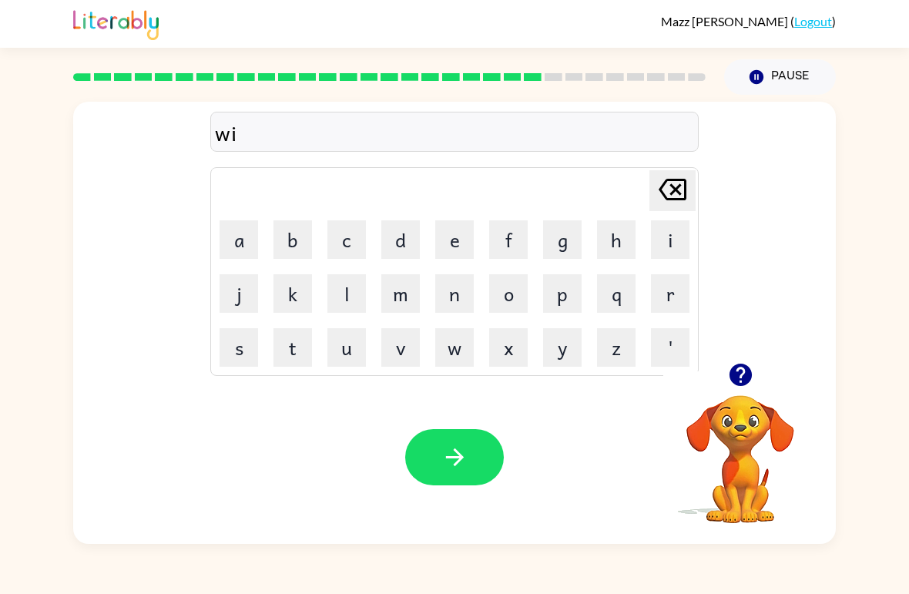
click at [468, 296] on button "n" at bounding box center [454, 293] width 39 height 39
click at [300, 364] on button "t" at bounding box center [292, 347] width 39 height 39
click at [455, 226] on button "e" at bounding box center [454, 239] width 39 height 39
click at [678, 296] on button "r" at bounding box center [670, 293] width 39 height 39
click at [427, 474] on button "button" at bounding box center [454, 457] width 99 height 56
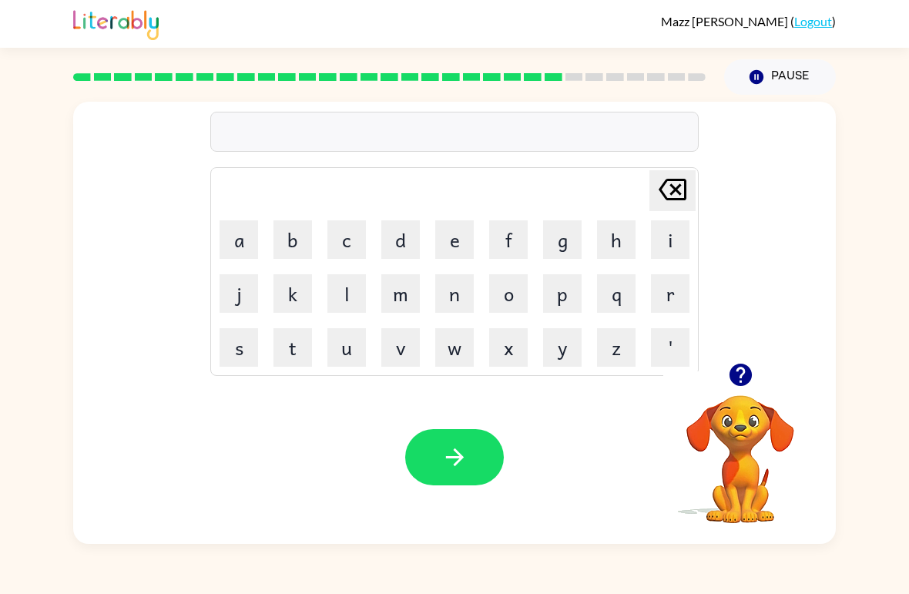
click at [402, 245] on button "d" at bounding box center [400, 239] width 39 height 39
click at [673, 243] on button "i" at bounding box center [670, 239] width 39 height 39
click at [350, 236] on button "c" at bounding box center [346, 239] width 39 height 39
click at [669, 245] on button "i" at bounding box center [670, 239] width 39 height 39
click at [396, 244] on button "d" at bounding box center [400, 239] width 39 height 39
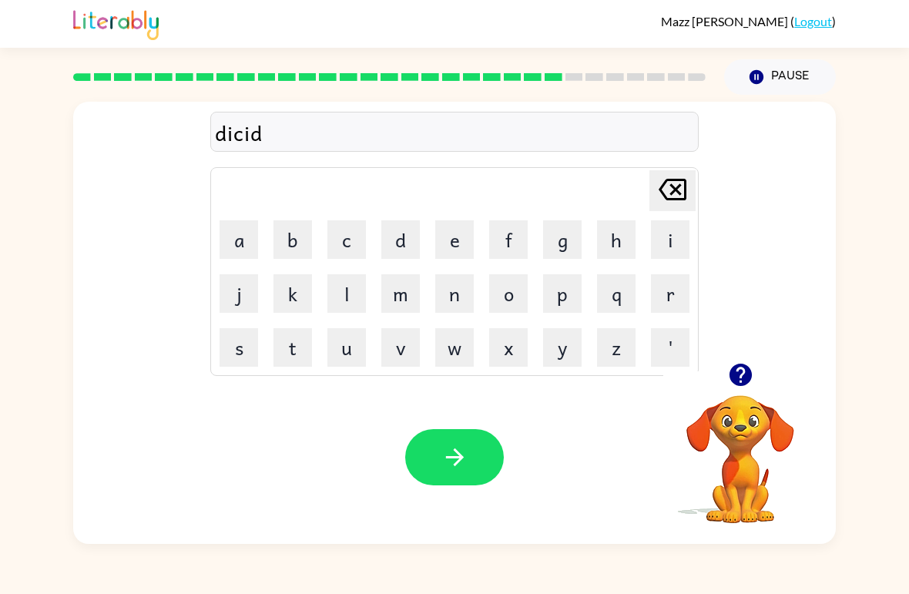
click at [678, 243] on button "i" at bounding box center [670, 239] width 39 height 39
click at [449, 304] on button "n" at bounding box center [454, 293] width 39 height 39
click at [567, 246] on button "g" at bounding box center [562, 239] width 39 height 39
click at [446, 444] on icon "button" at bounding box center [454, 457] width 27 height 27
click at [508, 297] on button "o" at bounding box center [508, 293] width 39 height 39
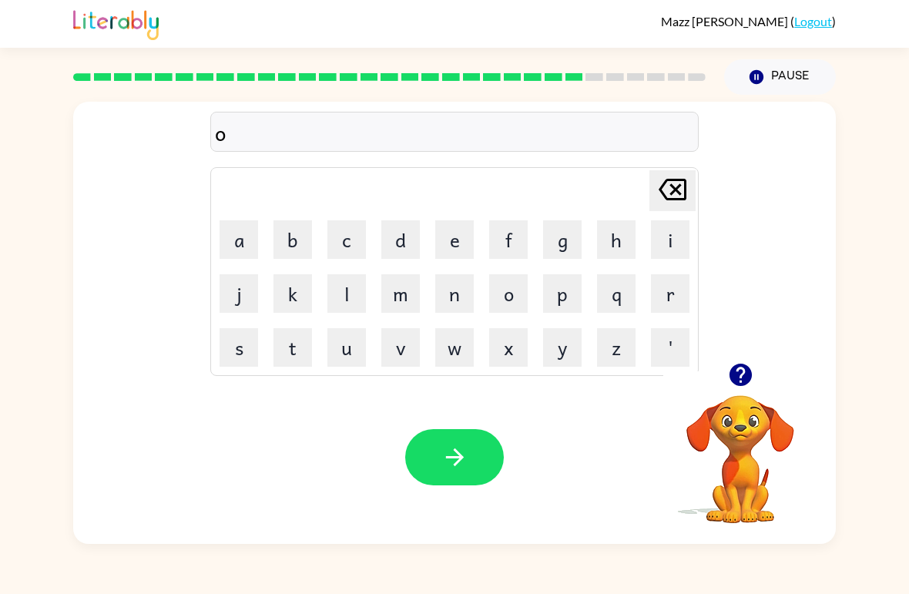
click at [685, 181] on icon at bounding box center [672, 190] width 28 height 22
click at [671, 298] on button "r" at bounding box center [670, 293] width 39 height 39
click at [566, 291] on button "p" at bounding box center [562, 293] width 39 height 39
click at [678, 194] on icon at bounding box center [672, 190] width 28 height 22
click at [520, 297] on button "o" at bounding box center [508, 293] width 39 height 39
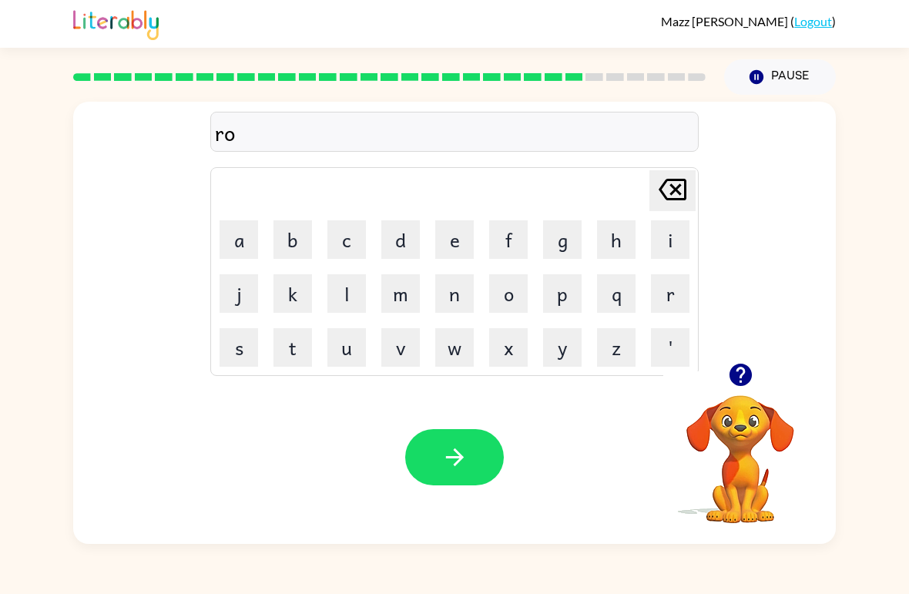
click at [287, 309] on button "k" at bounding box center [292, 293] width 39 height 39
click at [436, 226] on button "e" at bounding box center [454, 239] width 39 height 39
click at [292, 357] on button "t" at bounding box center [292, 347] width 39 height 39
click at [441, 456] on icon "button" at bounding box center [454, 457] width 27 height 27
click at [342, 334] on button "u" at bounding box center [346, 347] width 39 height 39
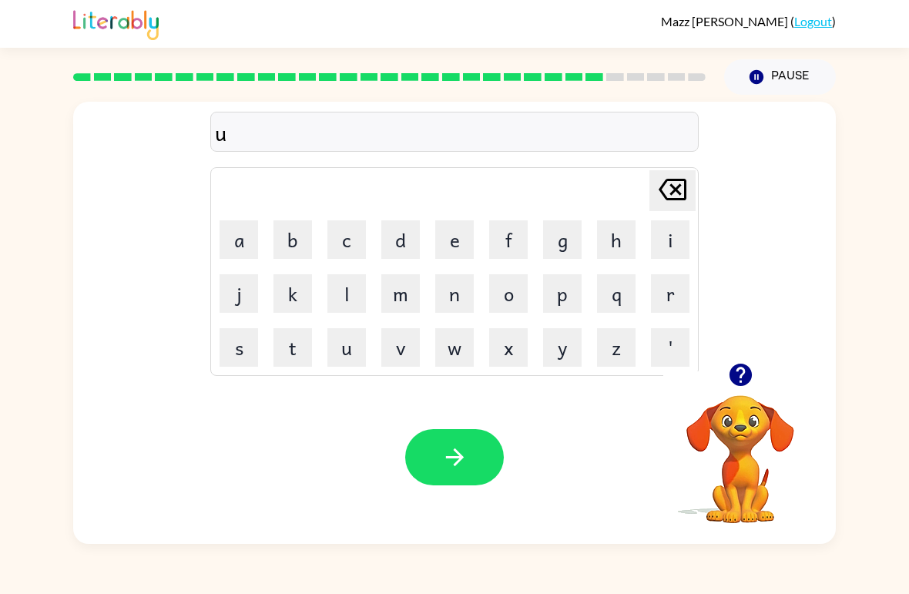
click at [466, 291] on button "n" at bounding box center [454, 293] width 39 height 39
click at [668, 243] on button "i" at bounding box center [670, 239] width 39 height 39
click at [517, 250] on button "f" at bounding box center [508, 239] width 39 height 39
click at [515, 303] on button "o" at bounding box center [508, 293] width 39 height 39
click at [665, 300] on button "r" at bounding box center [670, 293] width 39 height 39
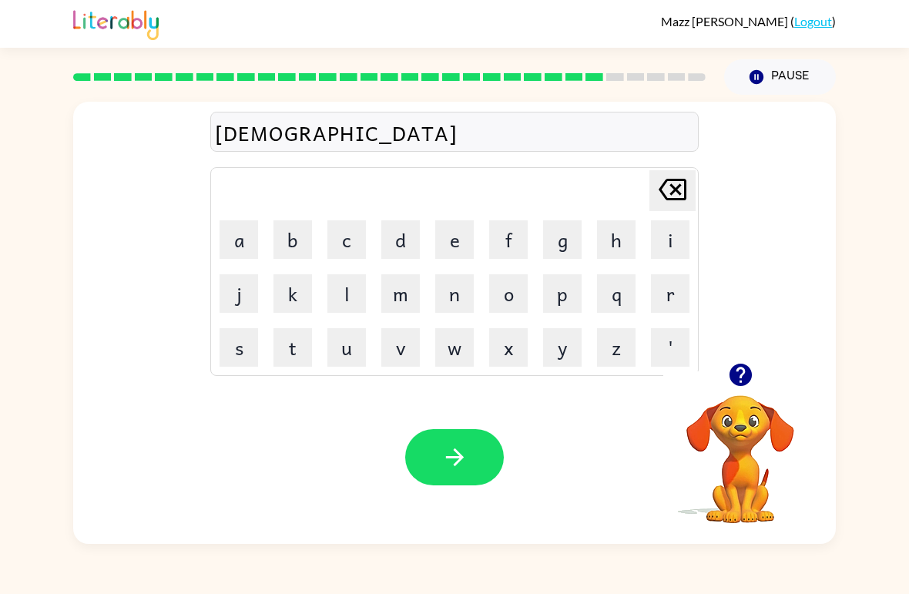
click at [405, 305] on button "m" at bounding box center [400, 293] width 39 height 39
click at [470, 441] on button "button" at bounding box center [454, 457] width 99 height 56
click at [359, 234] on button "c" at bounding box center [346, 239] width 39 height 39
click at [591, 241] on td "h" at bounding box center [616, 239] width 52 height 52
click at [614, 249] on button "h" at bounding box center [616, 239] width 39 height 39
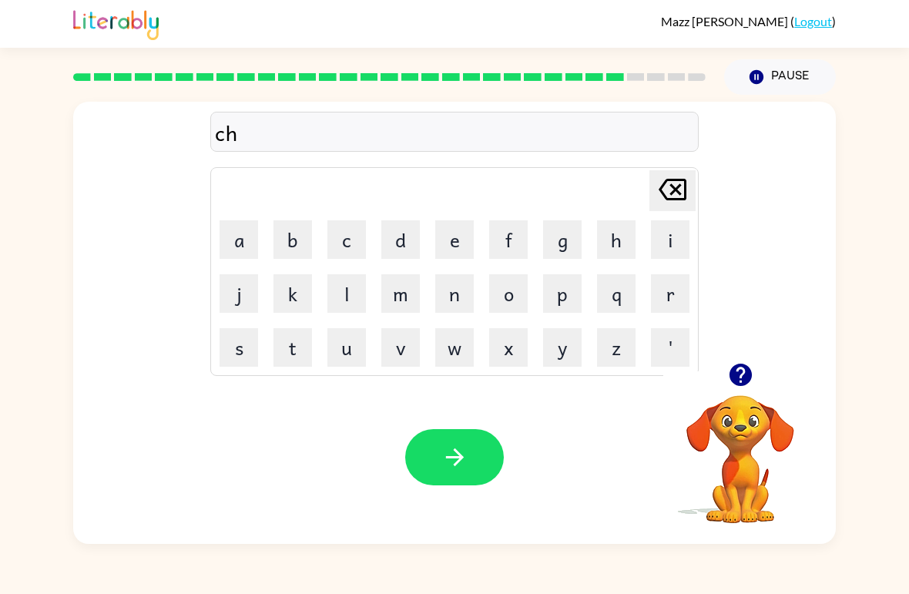
click at [234, 234] on button "a" at bounding box center [238, 239] width 39 height 39
click at [668, 237] on button "i" at bounding box center [670, 239] width 39 height 39
click at [462, 304] on button "n" at bounding box center [454, 293] width 39 height 39
click at [454, 451] on icon "button" at bounding box center [454, 457] width 18 height 18
click at [346, 233] on button "c" at bounding box center [346, 239] width 39 height 39
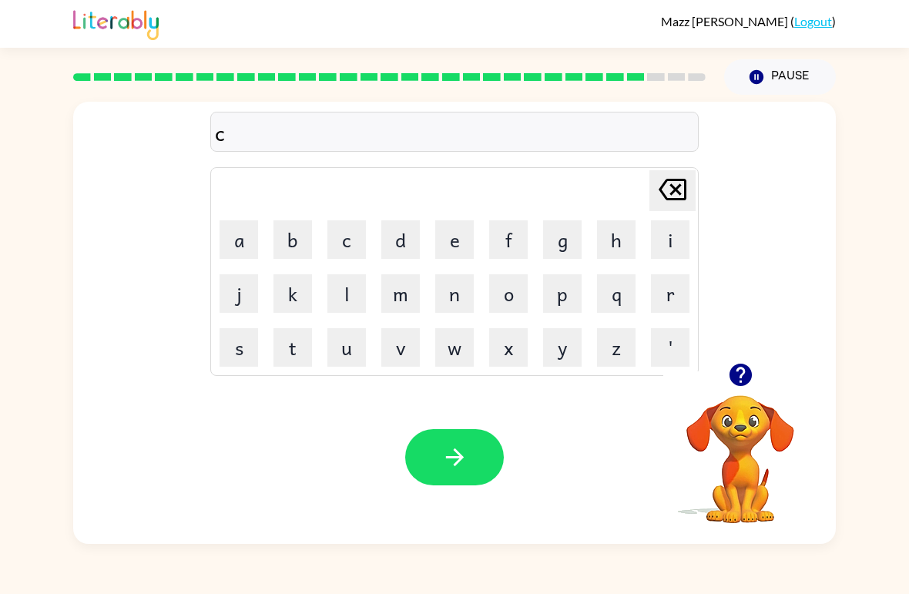
click at [621, 230] on button "h" at bounding box center [616, 239] width 39 height 39
click at [347, 348] on button "u" at bounding box center [346, 347] width 39 height 39
click at [445, 285] on button "n" at bounding box center [454, 293] width 39 height 39
click at [352, 246] on button "c" at bounding box center [346, 239] width 39 height 39
click at [290, 310] on button "k" at bounding box center [292, 293] width 39 height 39
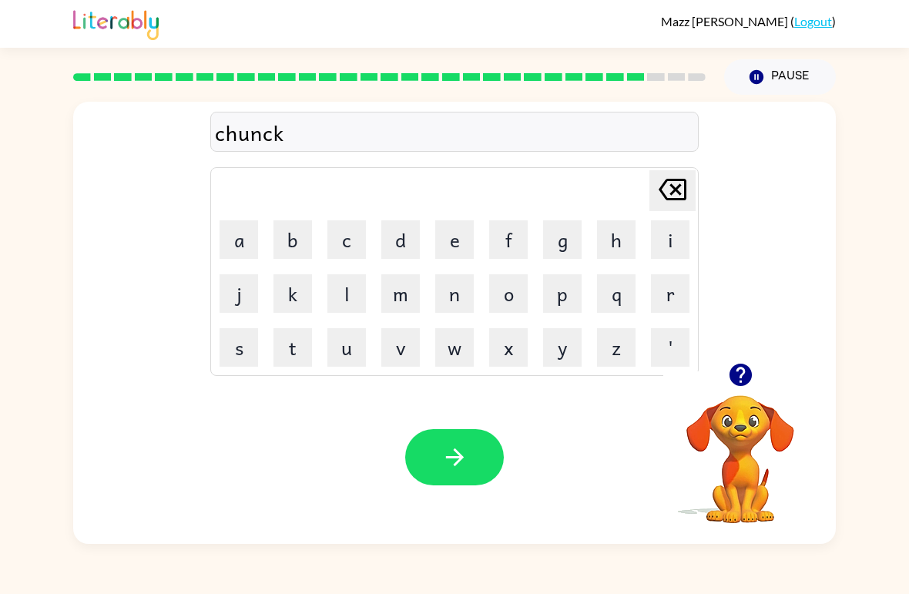
click at [455, 441] on button "button" at bounding box center [454, 457] width 99 height 56
click at [293, 360] on button "t" at bounding box center [292, 347] width 39 height 39
click at [611, 237] on button "h" at bounding box center [616, 239] width 39 height 39
click at [667, 236] on button "i" at bounding box center [670, 239] width 39 height 39
click at [224, 347] on button "s" at bounding box center [238, 347] width 39 height 39
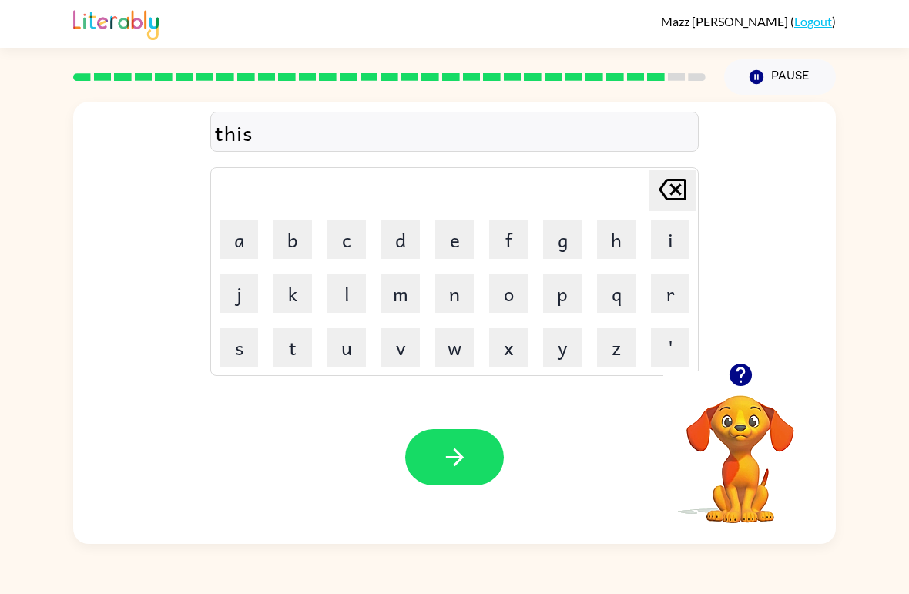
click at [655, 196] on icon "[PERSON_NAME] last character input" at bounding box center [672, 189] width 37 height 37
click at [664, 290] on button "r" at bounding box center [670, 293] width 39 height 39
click at [236, 348] on button "s" at bounding box center [238, 347] width 39 height 39
click at [300, 350] on button "t" at bounding box center [292, 347] width 39 height 39
click at [441, 438] on button "button" at bounding box center [454, 457] width 99 height 56
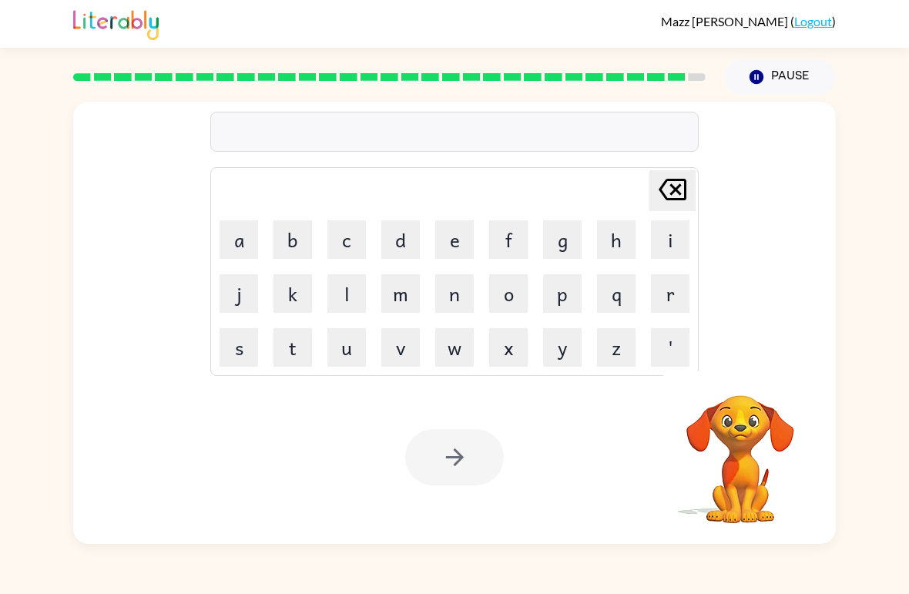
click at [509, 253] on button "f" at bounding box center [508, 239] width 39 height 39
click at [665, 236] on button "i" at bounding box center [670, 239] width 39 height 39
click at [451, 298] on button "n" at bounding box center [454, 293] width 39 height 39
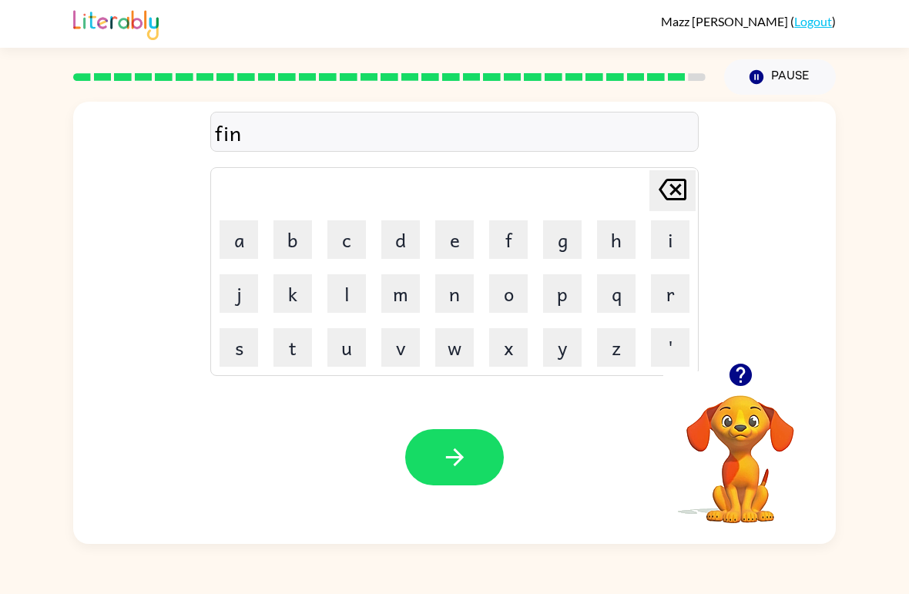
click at [560, 250] on button "g" at bounding box center [562, 239] width 39 height 39
click at [463, 241] on button "e" at bounding box center [454, 239] width 39 height 39
click at [661, 311] on button "r" at bounding box center [670, 293] width 39 height 39
click at [454, 298] on button "n" at bounding box center [454, 293] width 39 height 39
click at [227, 232] on button "a" at bounding box center [238, 239] width 39 height 39
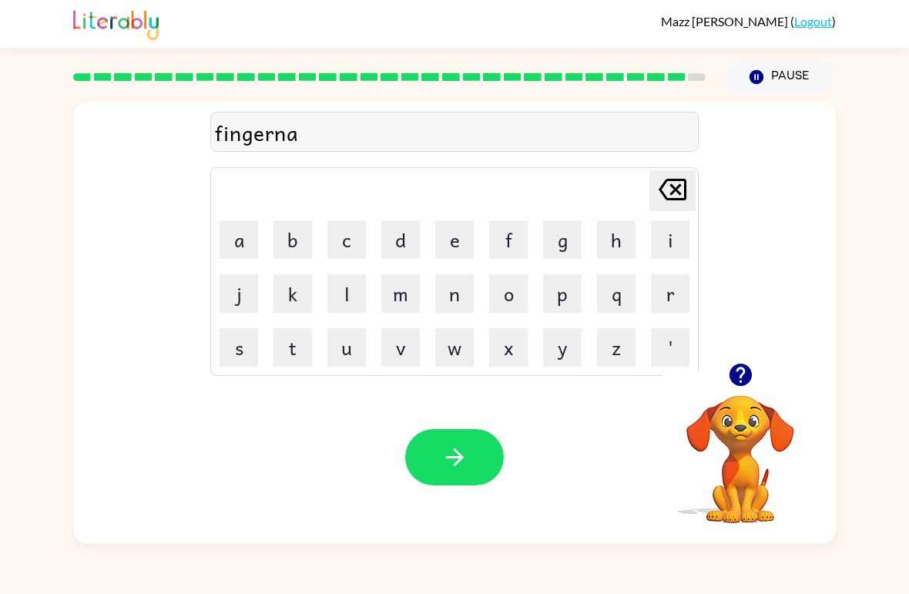
click at [664, 238] on button "i" at bounding box center [670, 239] width 39 height 39
click at [349, 290] on button "l" at bounding box center [346, 293] width 39 height 39
click at [465, 451] on icon "button" at bounding box center [454, 457] width 27 height 27
